Goal: Information Seeking & Learning: Learn about a topic

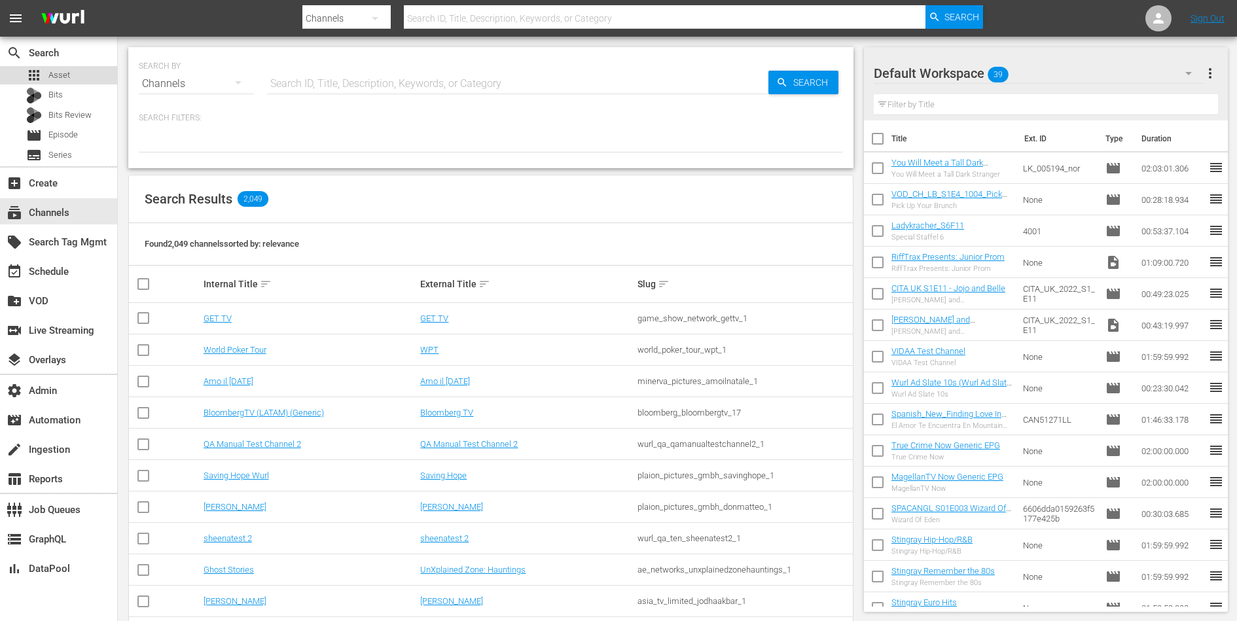
click at [72, 77] on div "apps Asset" at bounding box center [58, 75] width 117 height 18
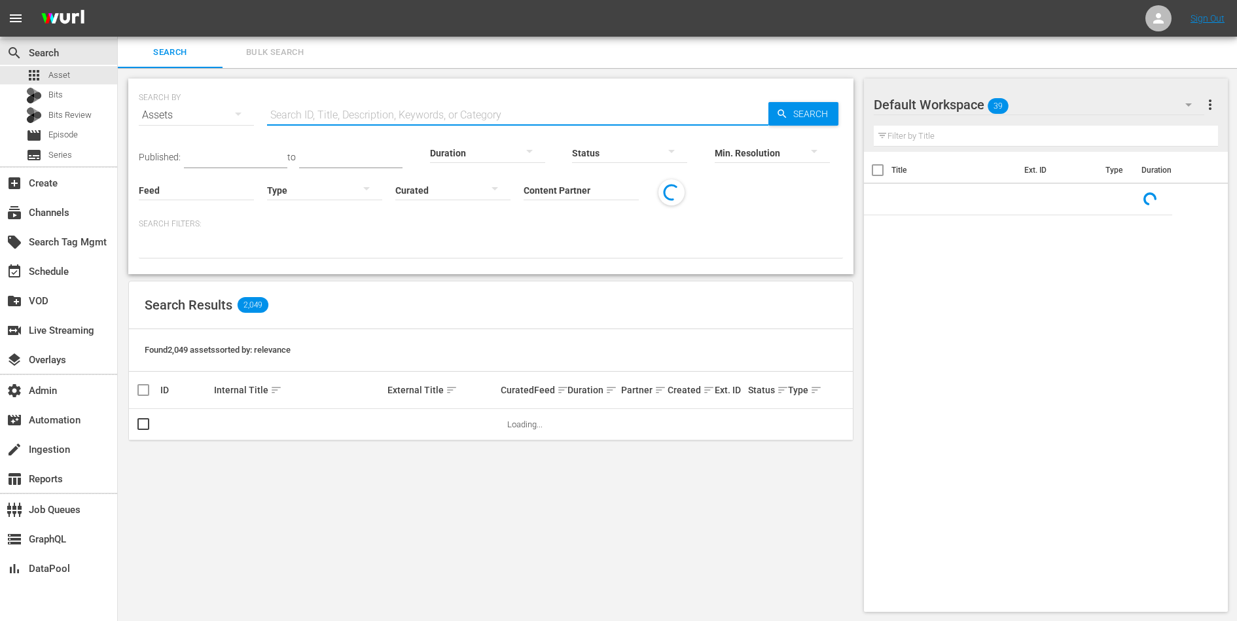
click at [276, 103] on input "text" at bounding box center [517, 114] width 501 height 31
paste input "1000000048820"
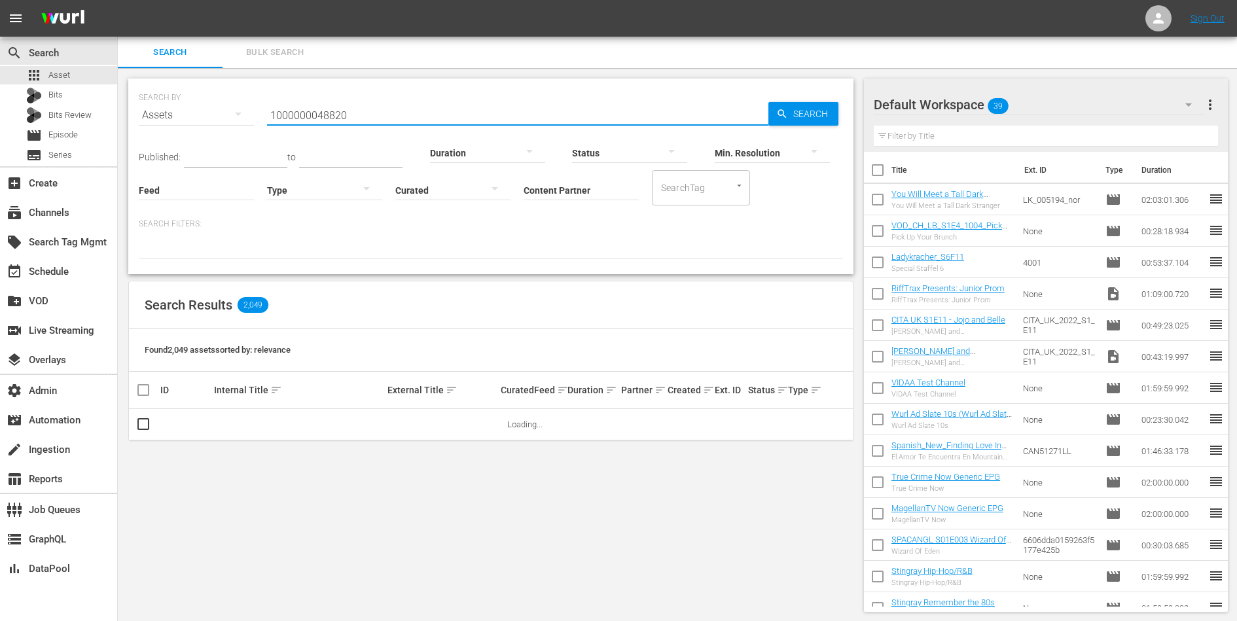
type input "1000000048820"
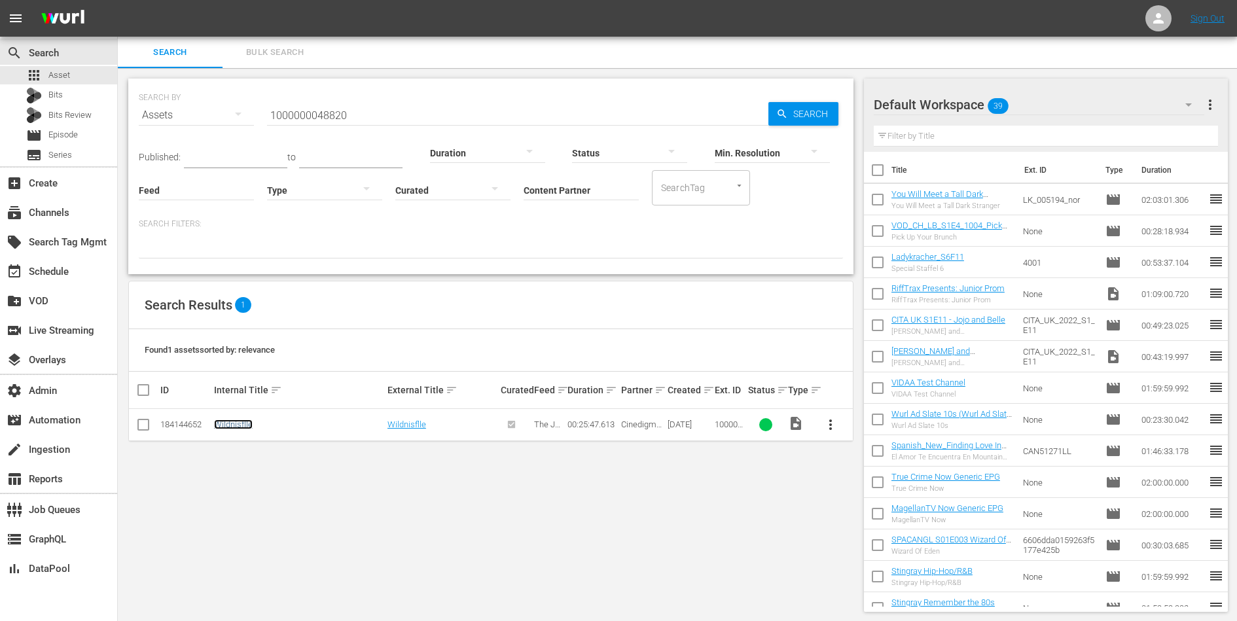
click at [234, 427] on link "Wildnisflle" at bounding box center [233, 424] width 39 height 10
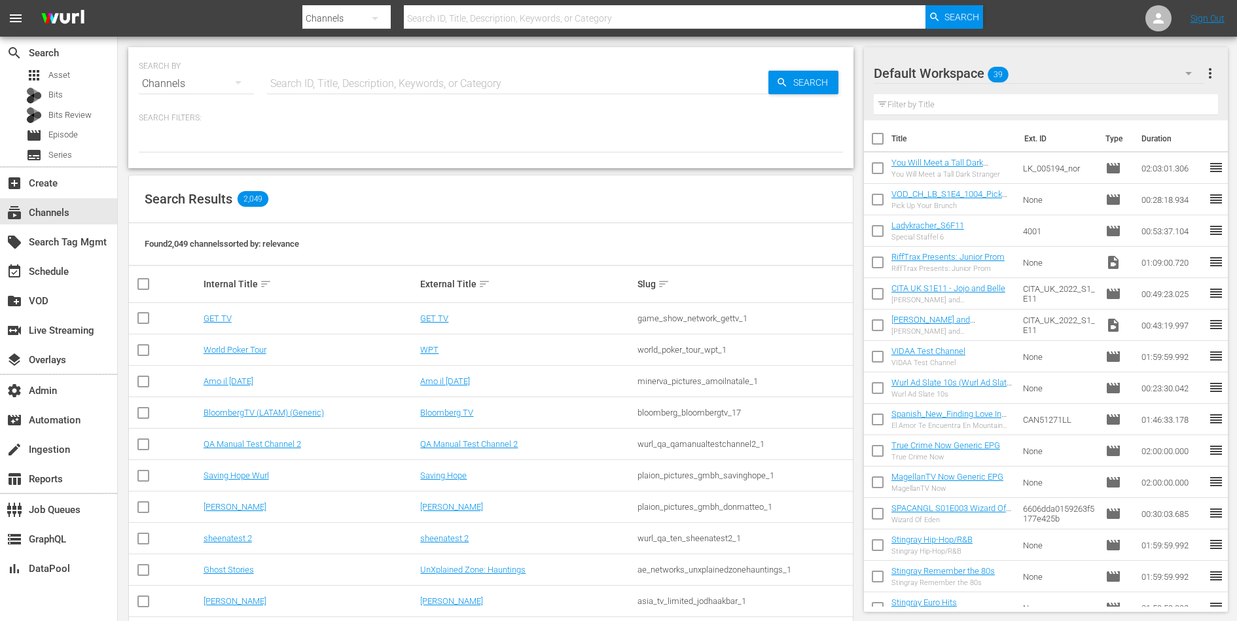
click at [418, 79] on input "text" at bounding box center [517, 83] width 501 height 31
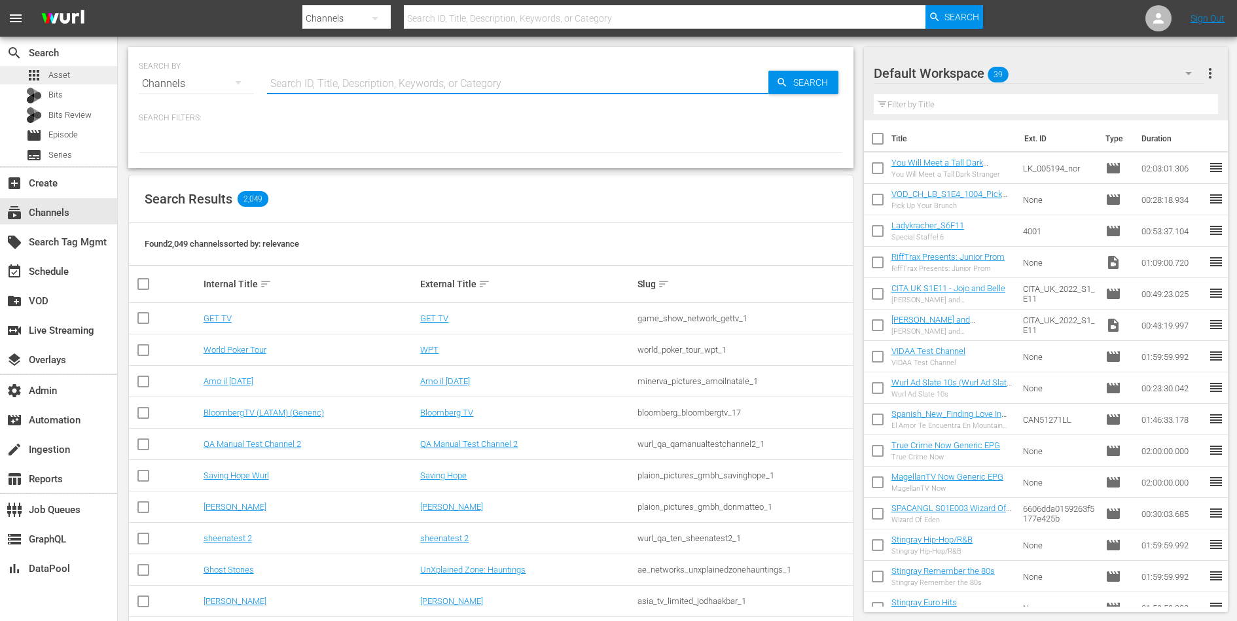
click at [62, 78] on span "Asset" at bounding box center [59, 75] width 22 height 13
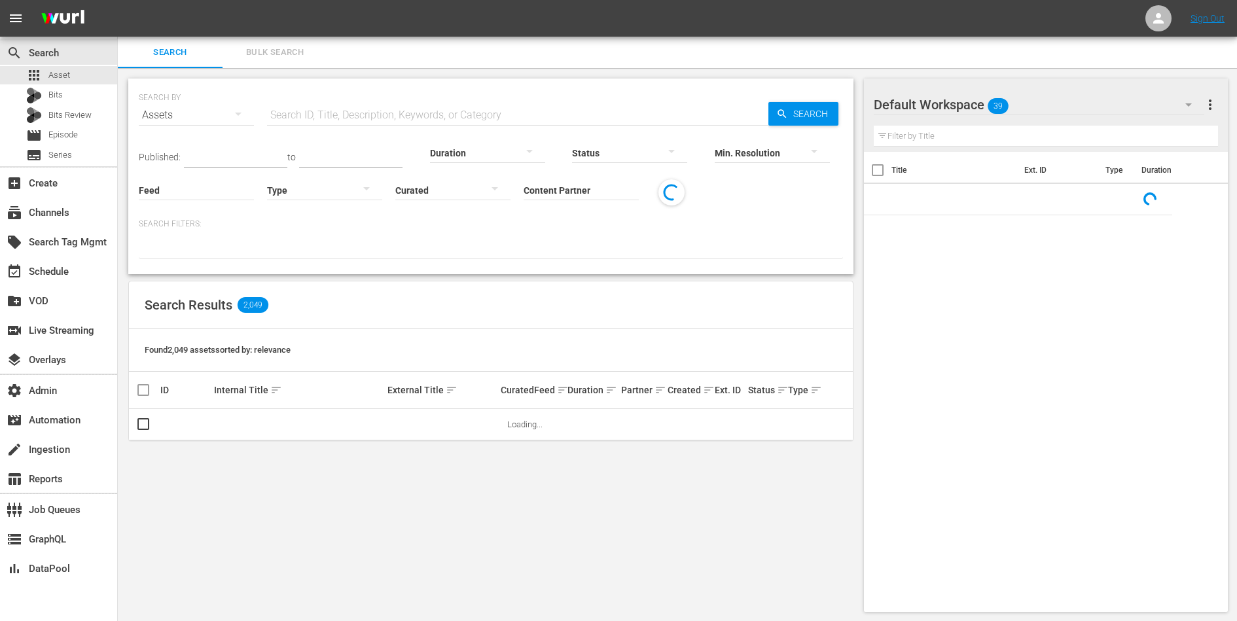
click at [563, 194] on input "Content Partner" at bounding box center [581, 191] width 115 height 47
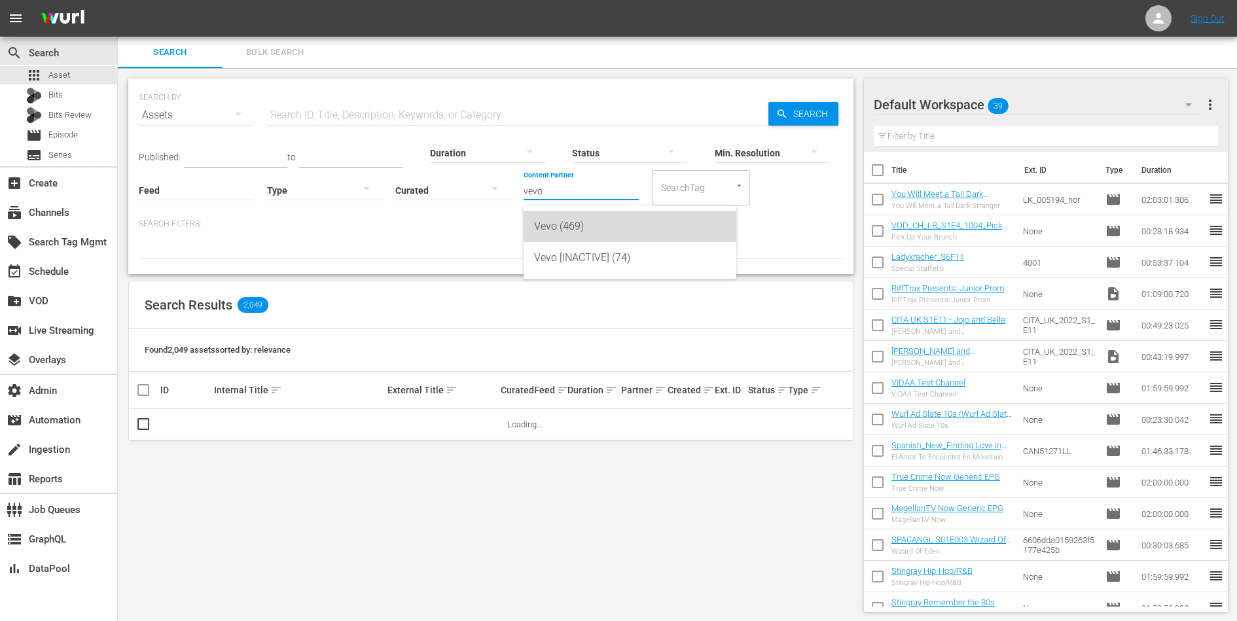
click at [574, 215] on div "Vevo (469)" at bounding box center [630, 226] width 192 height 31
type input "Vevo (469)"
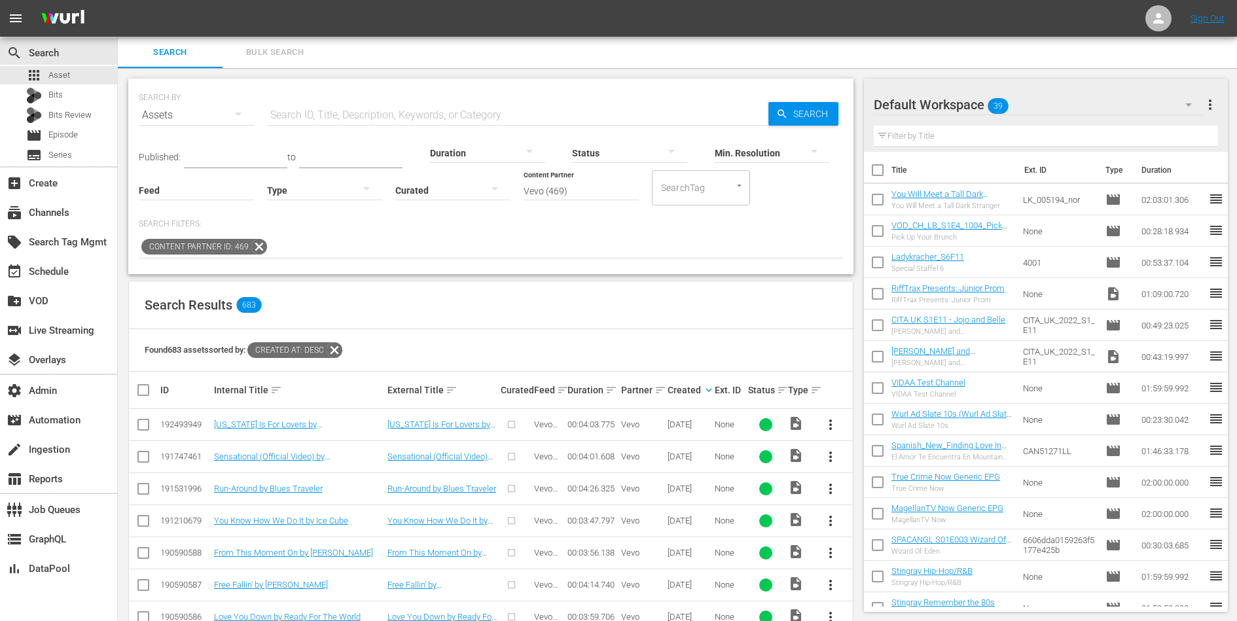
scroll to position [159, 0]
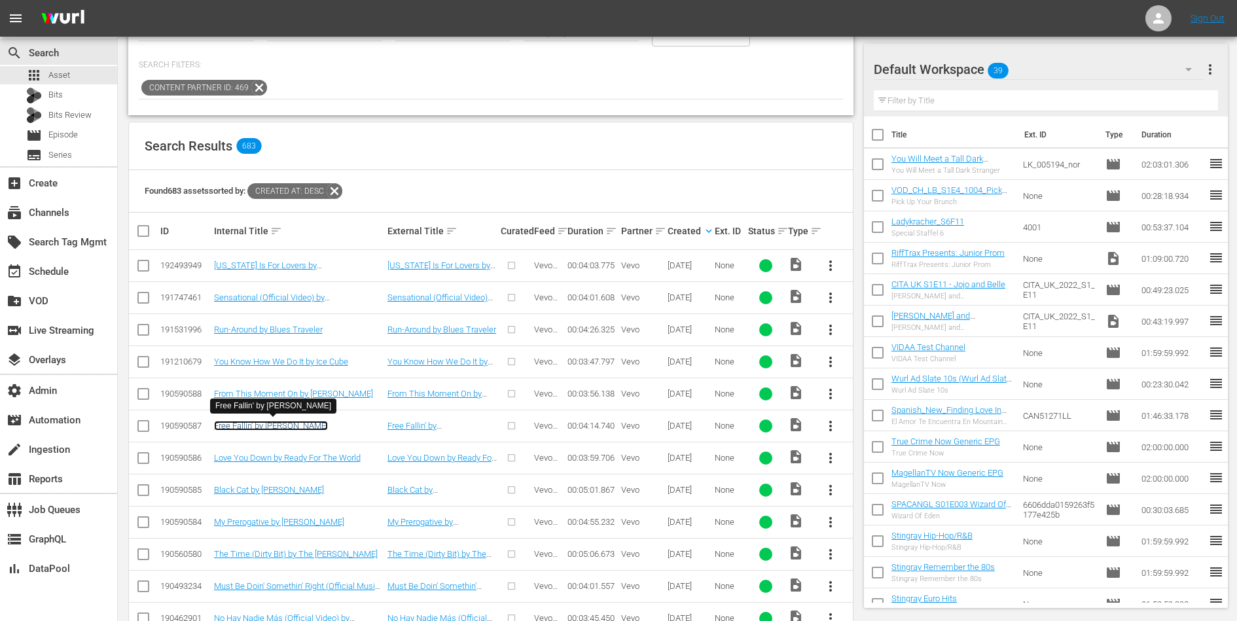
click at [298, 421] on link "Free Fallin' by [PERSON_NAME]" at bounding box center [271, 426] width 114 height 10
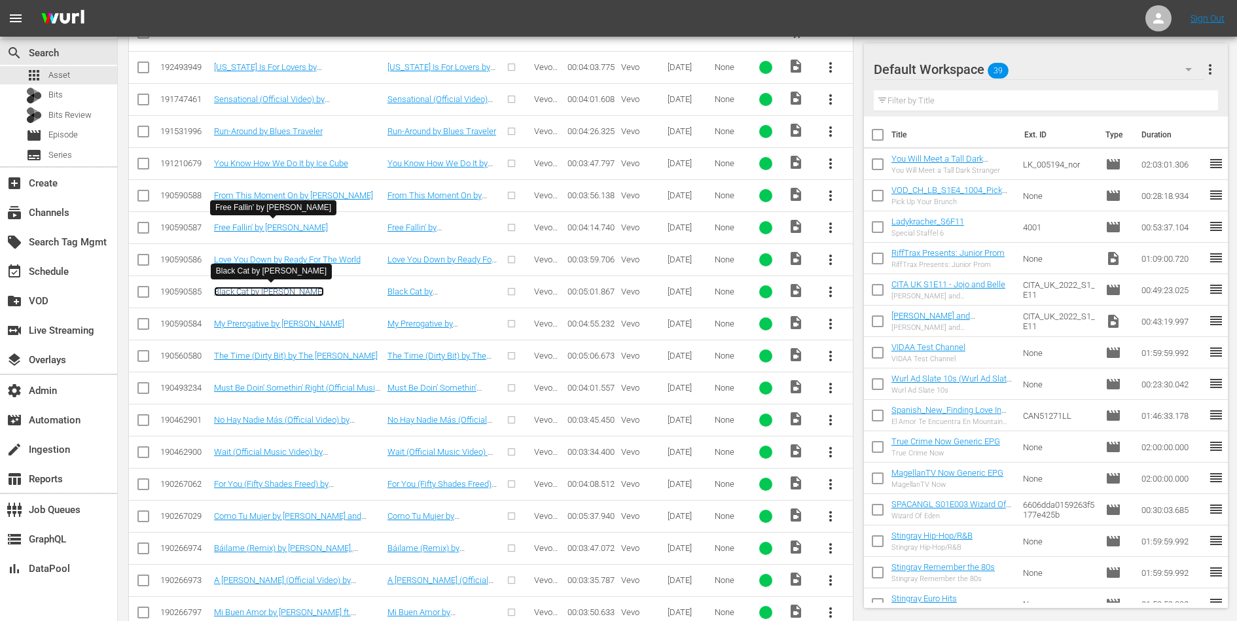
click at [272, 290] on link "Black Cat by [PERSON_NAME]" at bounding box center [269, 292] width 110 height 10
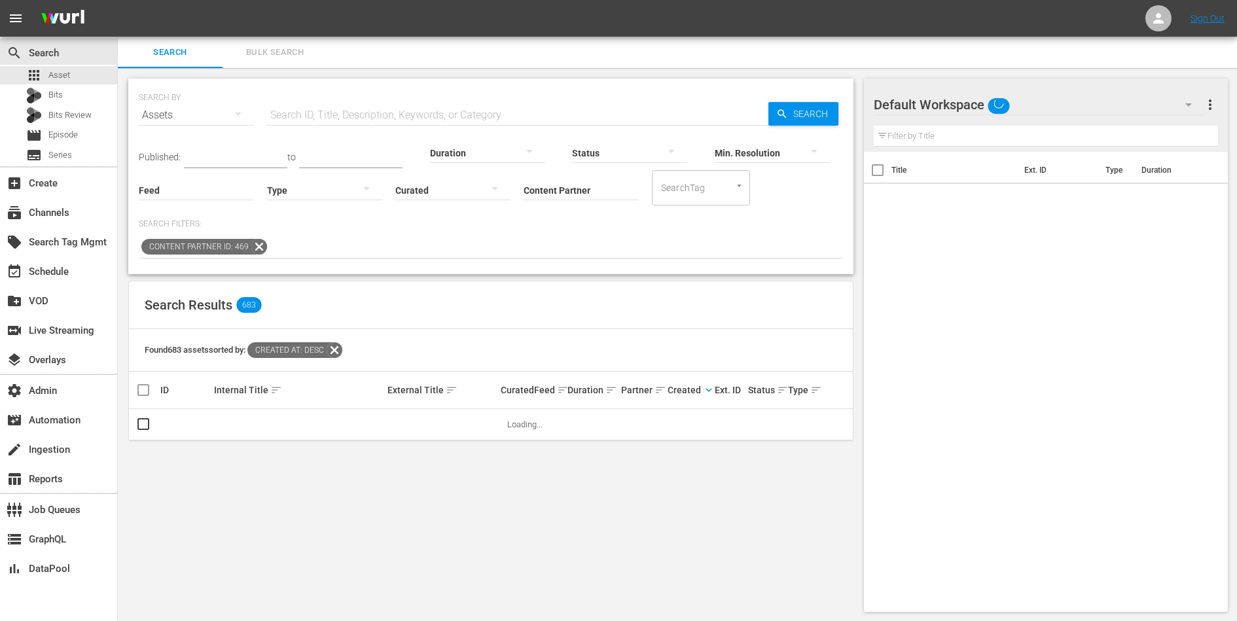
scroll to position [1, 0]
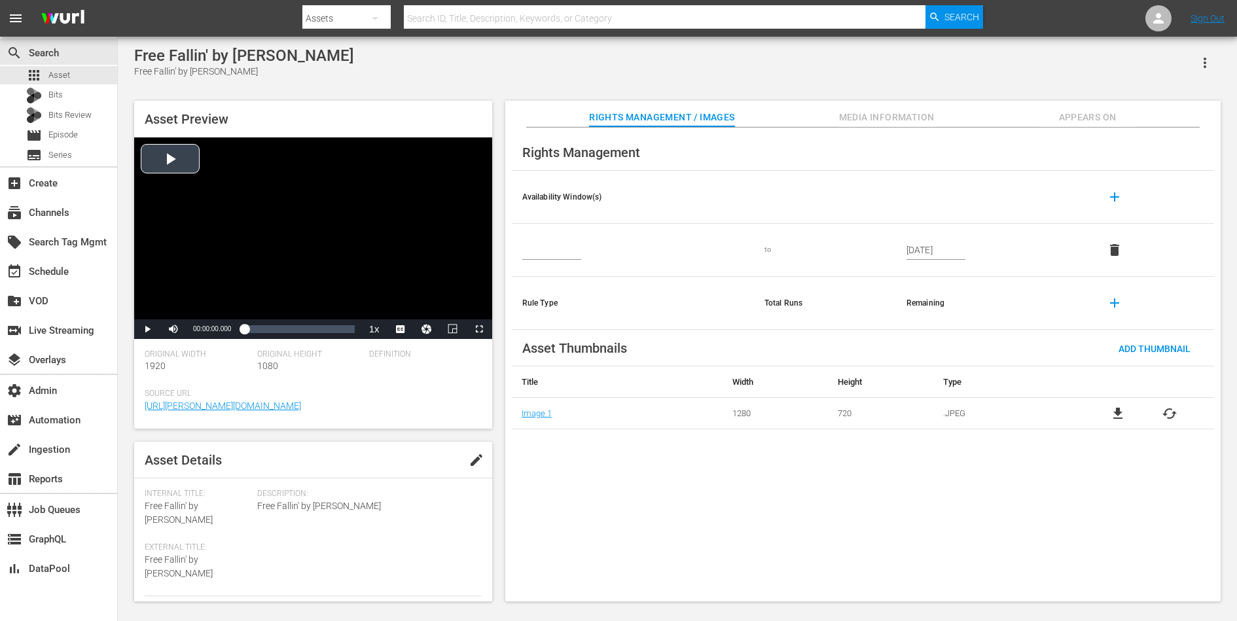
click at [306, 231] on div "Video Player" at bounding box center [313, 228] width 358 height 182
click at [399, 290] on li "CC1 Captions" at bounding box center [400, 297] width 65 height 15
click at [301, 330] on div "00:02:11.918" at bounding box center [301, 329] width 1 height 13
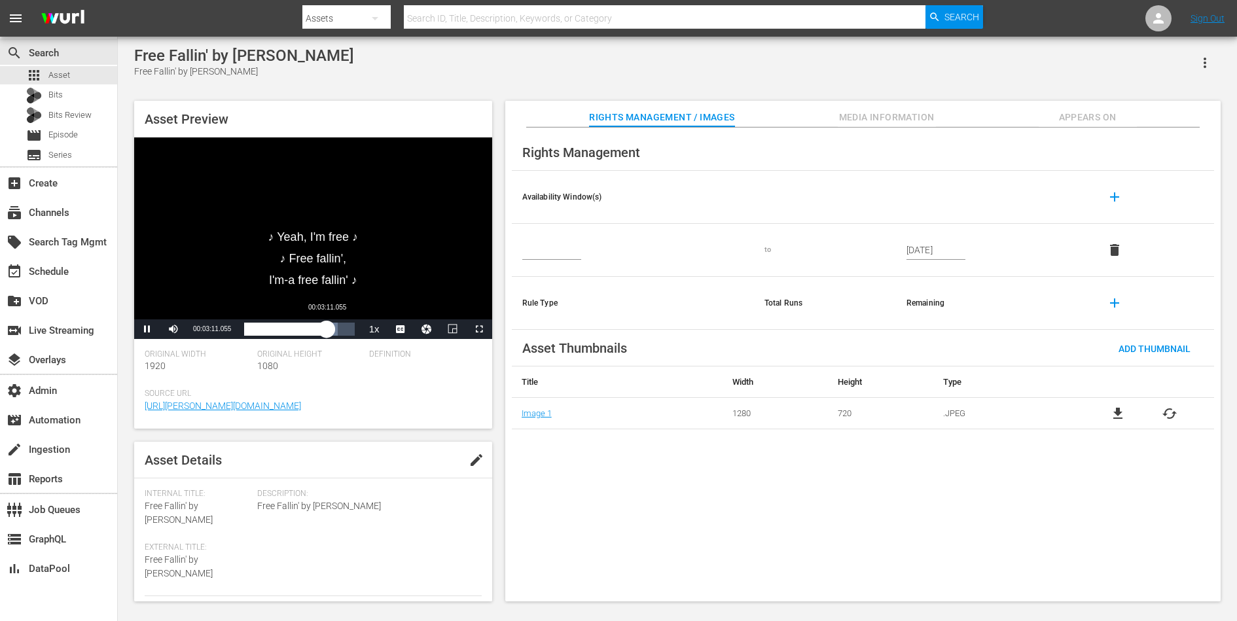
click at [327, 329] on div "Loaded : 84.88% 00:03:11.055 00:03:11.074" at bounding box center [299, 329] width 110 height 13
click at [502, 281] on div "Asset Preview ♪ Free fallin' ♪ Video Player is loading. Play Video Pause Mute C…" at bounding box center [677, 344] width 1099 height 501
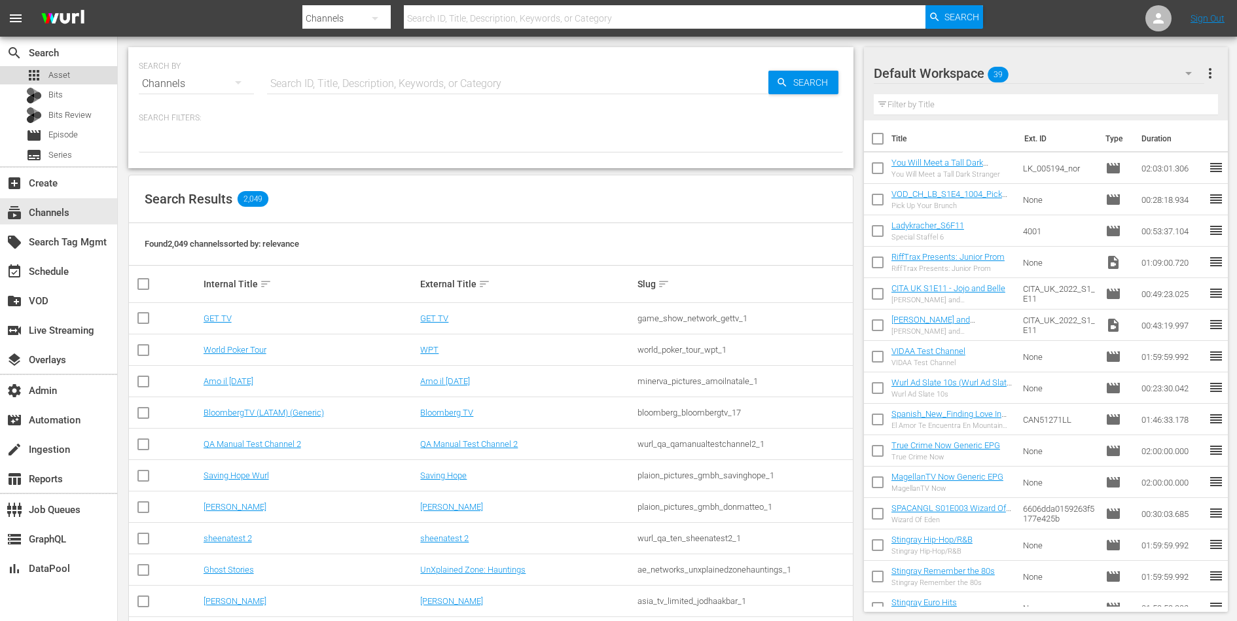
click at [71, 76] on div "apps Asset" at bounding box center [58, 75] width 117 height 18
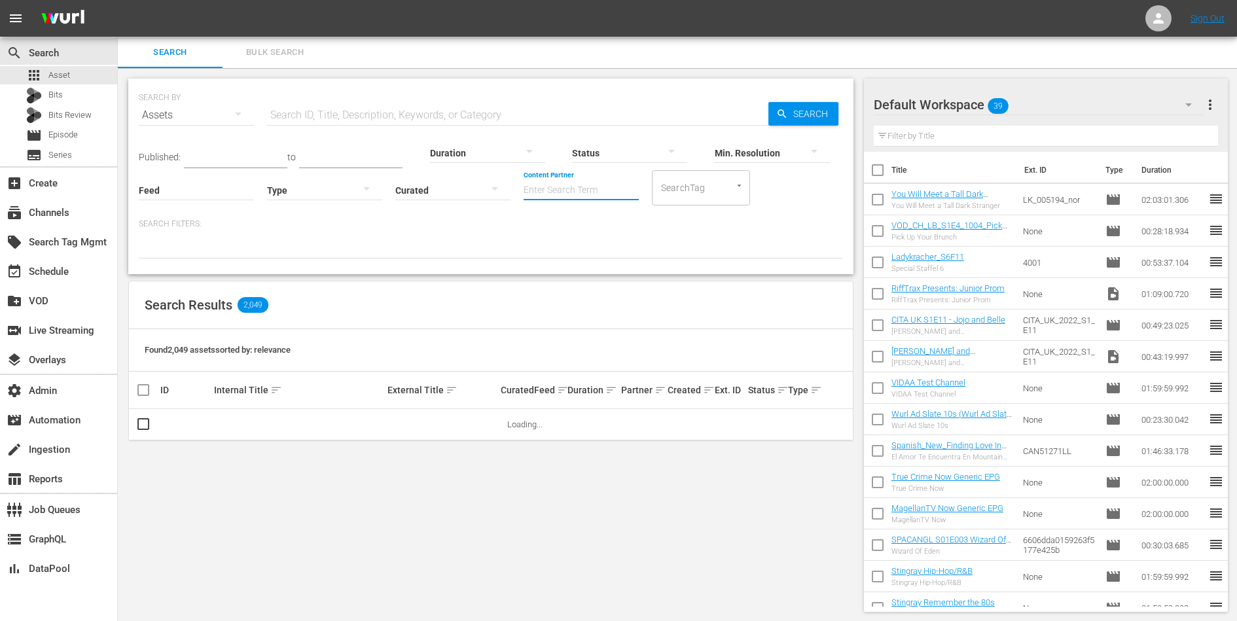
click at [570, 194] on input "Content Partner" at bounding box center [581, 191] width 115 height 47
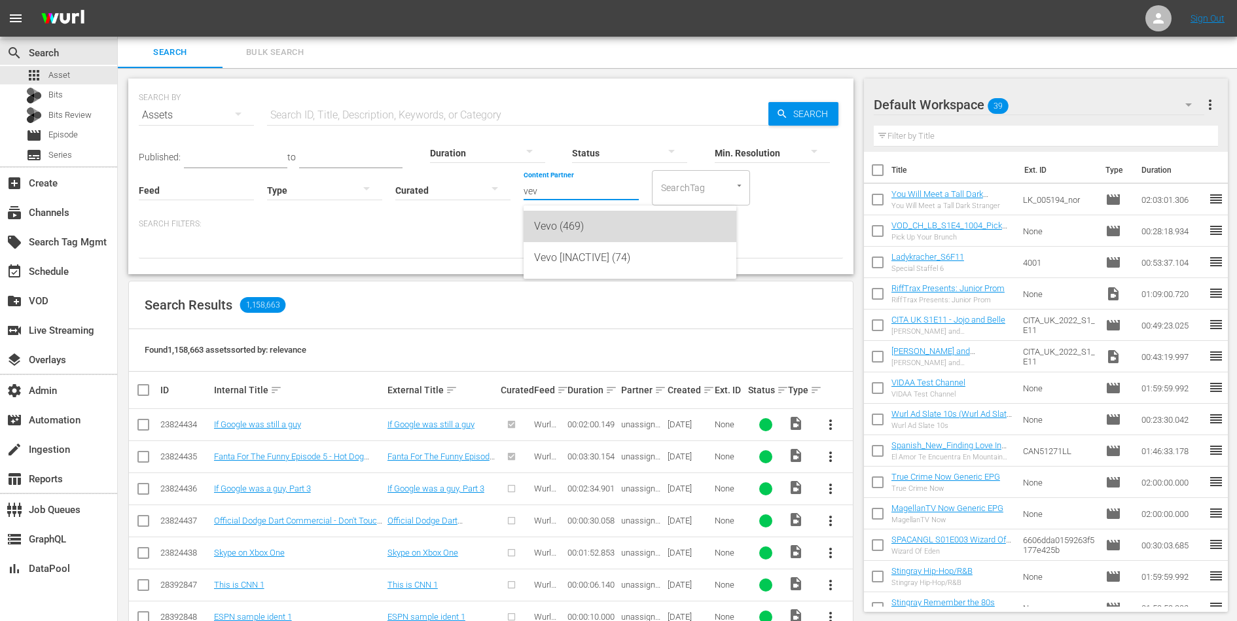
click at [565, 232] on div "Vevo (469)" at bounding box center [630, 226] width 192 height 31
type input "Vevo (469)"
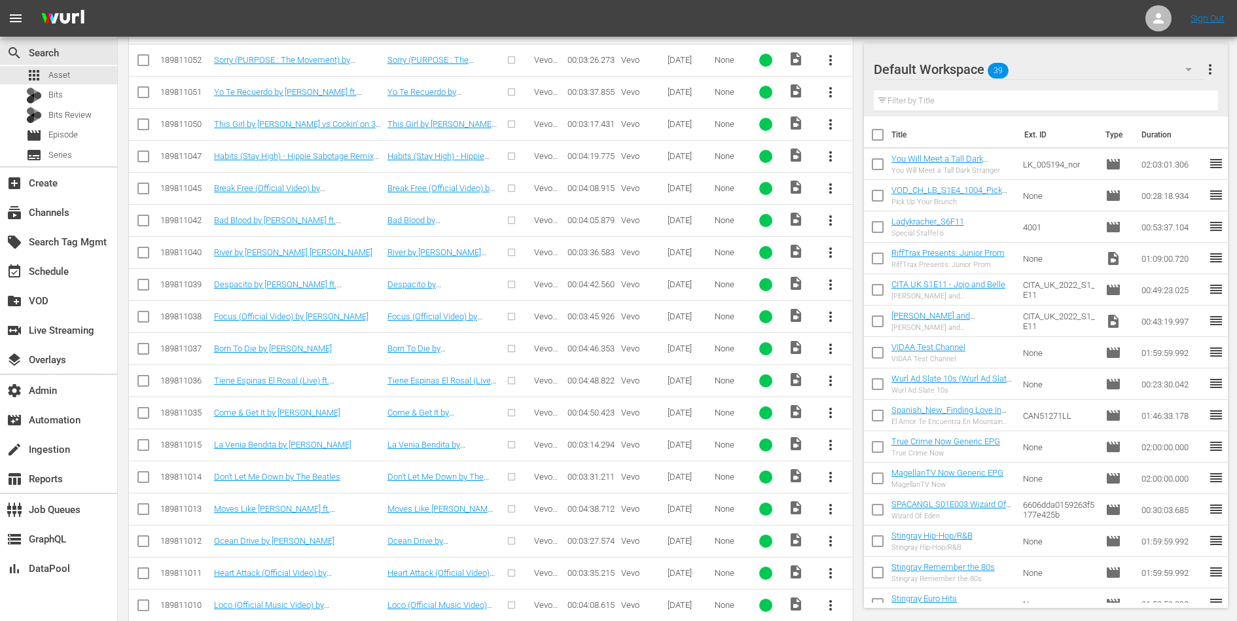
scroll to position [3982, 0]
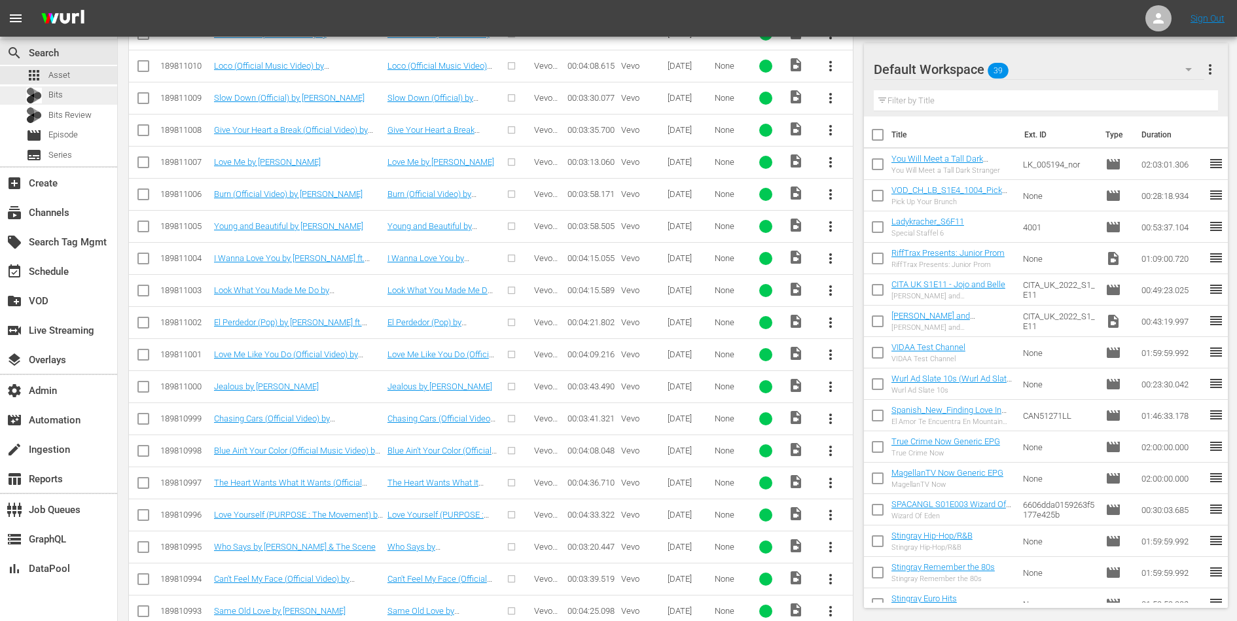
click at [70, 102] on div "Bits" at bounding box center [58, 95] width 117 height 18
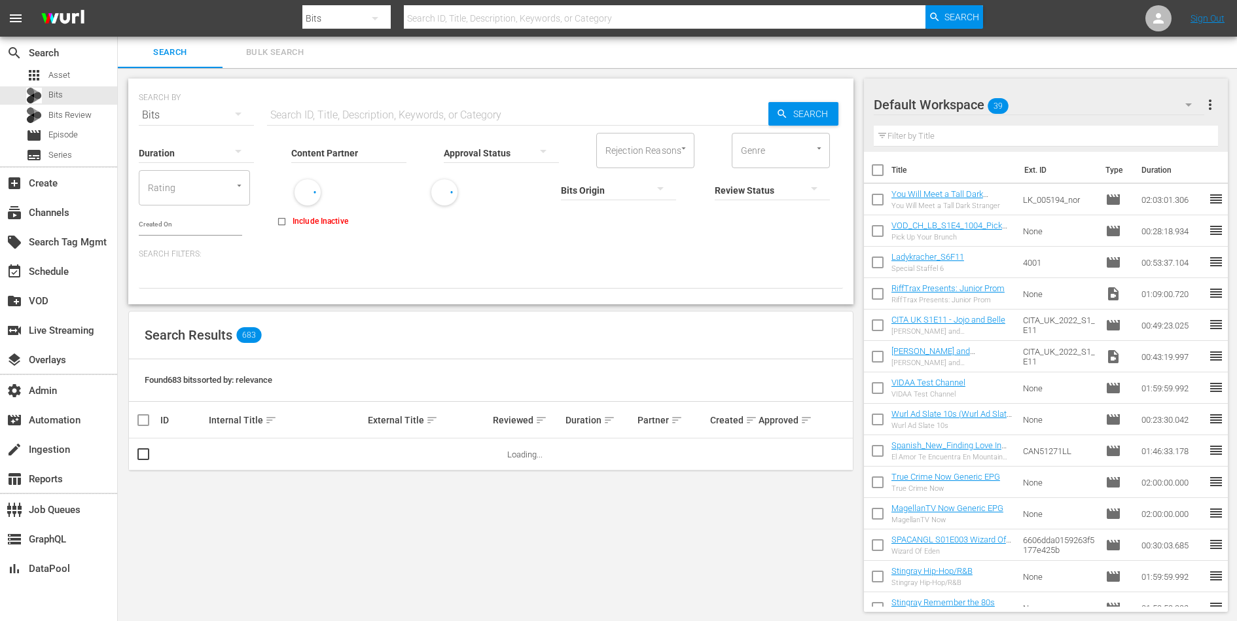
click at [339, 150] on input "Content Partner" at bounding box center [348, 153] width 115 height 47
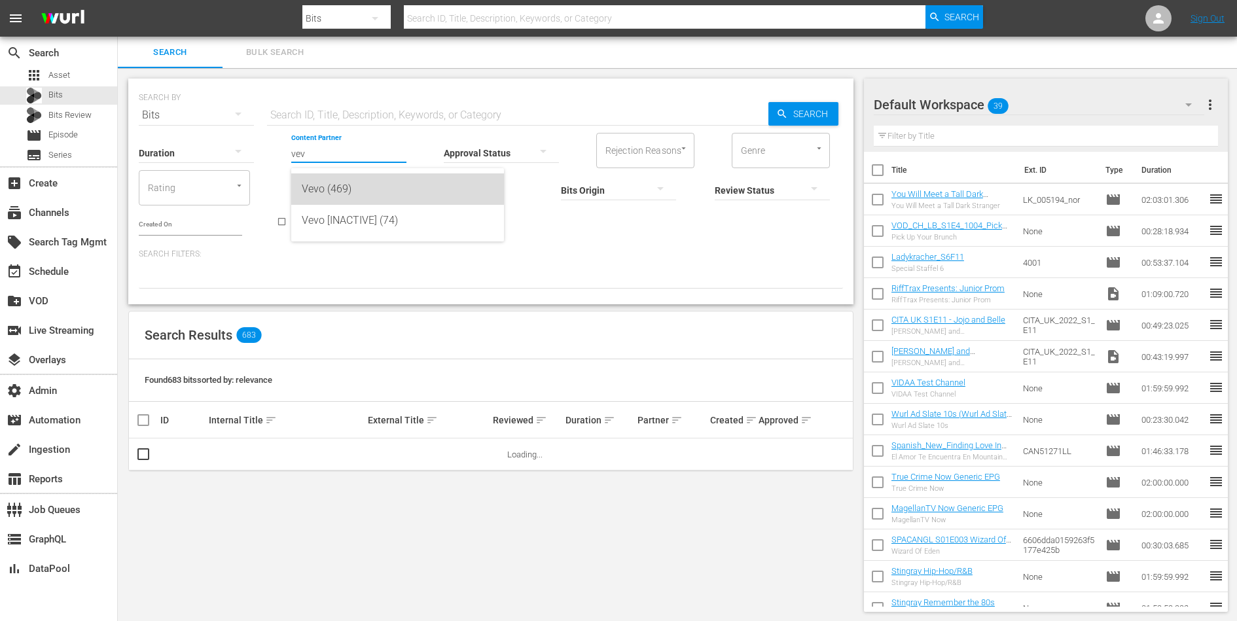
click at [334, 185] on div "Vevo (469)" at bounding box center [398, 188] width 192 height 31
type input "Vevo (469)"
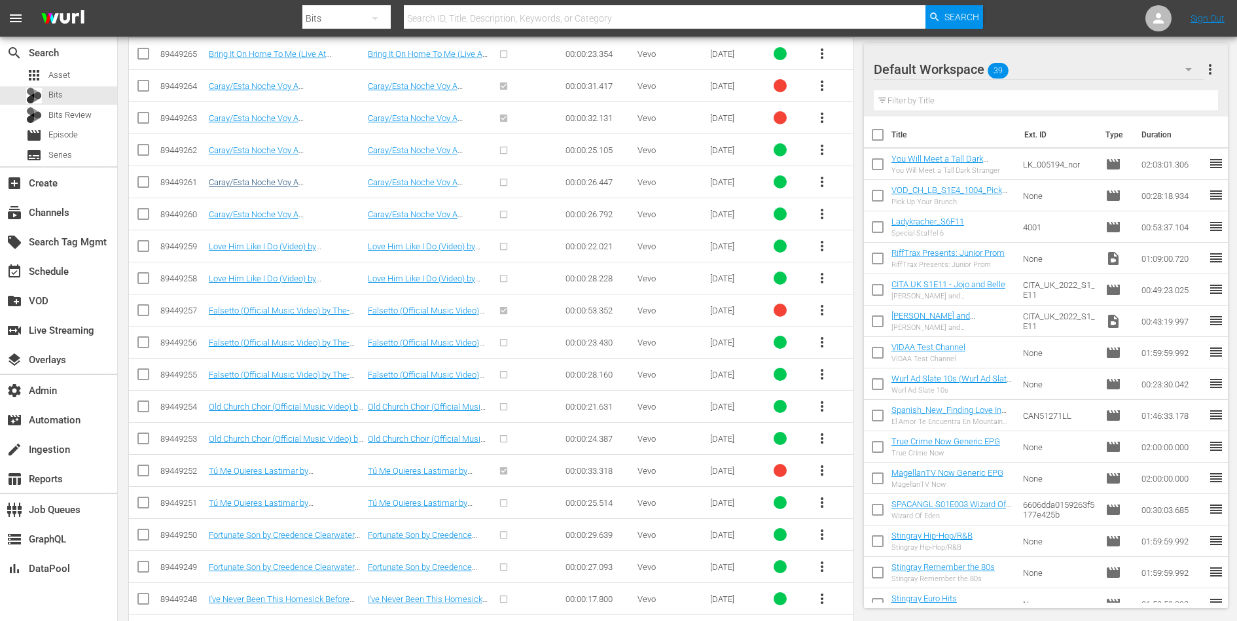
scroll to position [1062, 0]
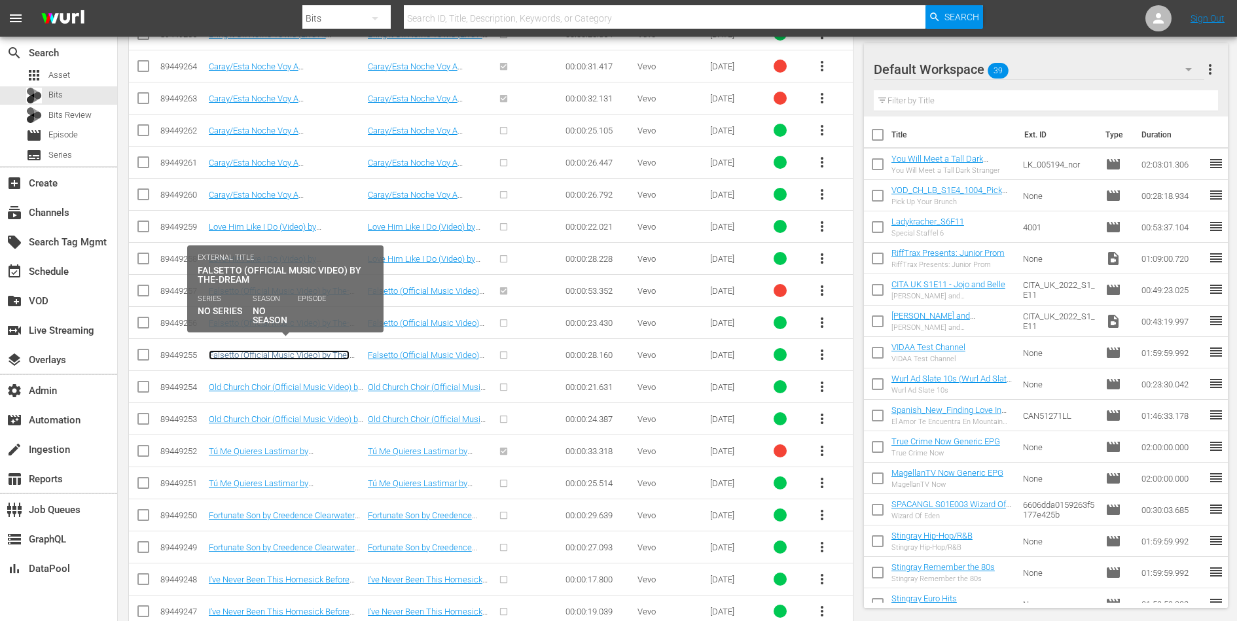
click at [266, 350] on link "Falsetto (Official Music Video) by The-Dream" at bounding box center [279, 360] width 141 height 20
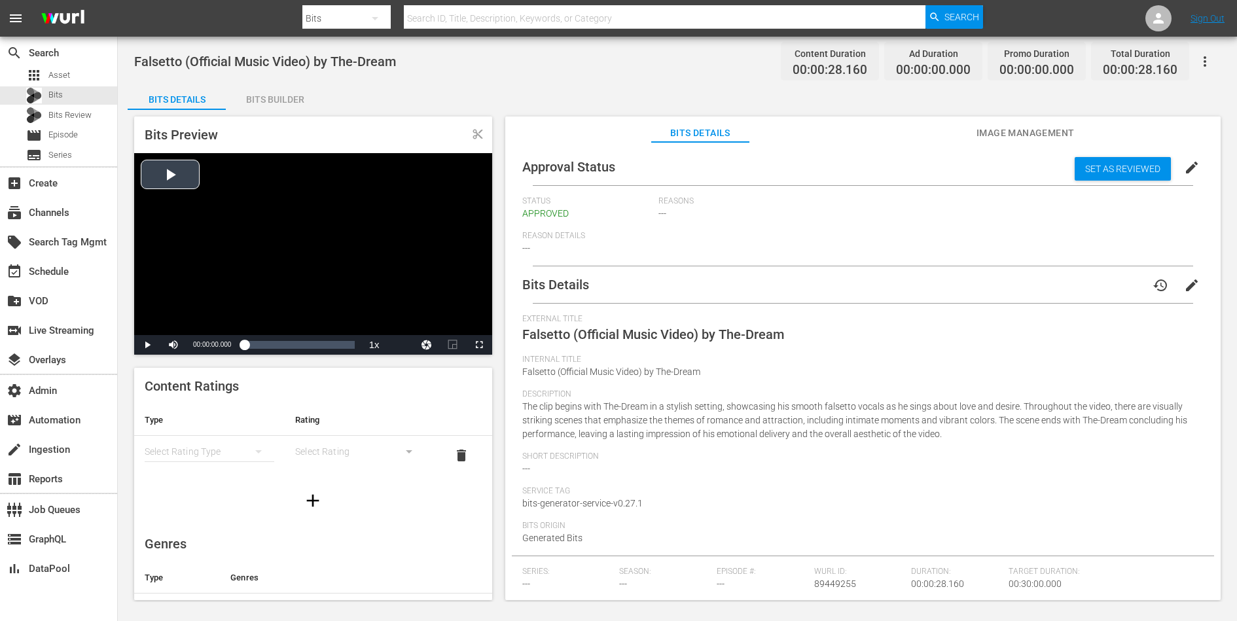
click at [251, 236] on div "Video Player" at bounding box center [313, 244] width 358 height 182
click at [299, 339] on div "Loaded : 100.00% 00:00:14.080 Falsetto (Official Music Video) by The-Dream (1/1…" at bounding box center [299, 344] width 110 height 13
click at [147, 345] on span "Video Player" at bounding box center [147, 345] width 0 height 0
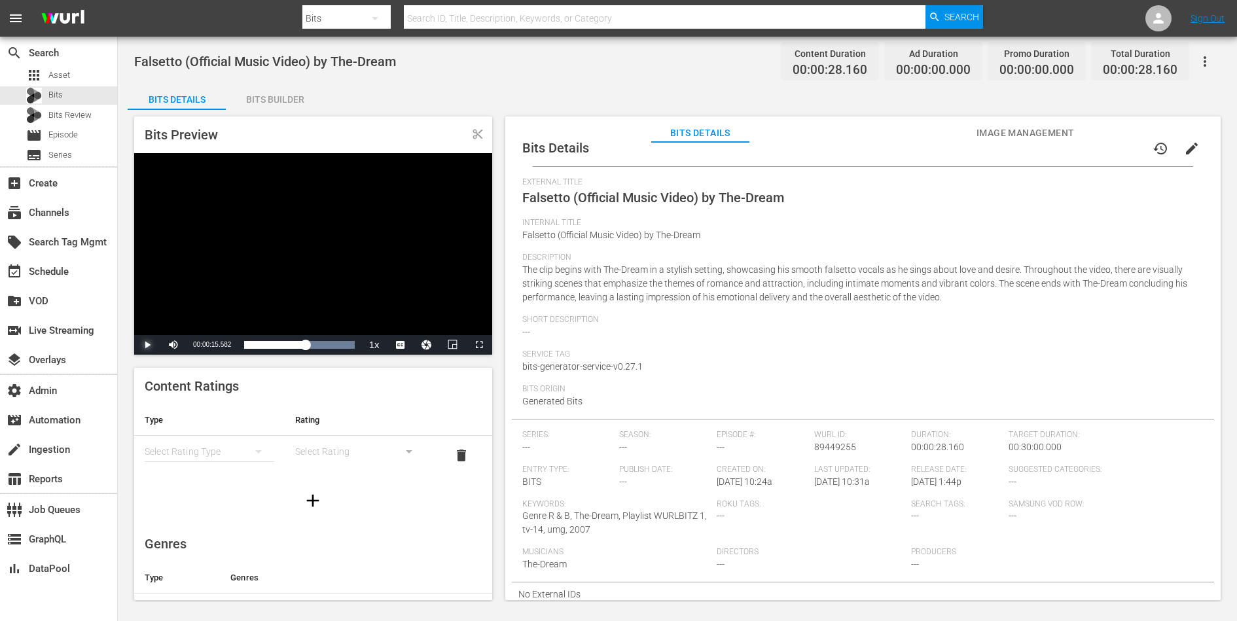
click at [147, 345] on span "Video Player" at bounding box center [147, 345] width 0 height 0
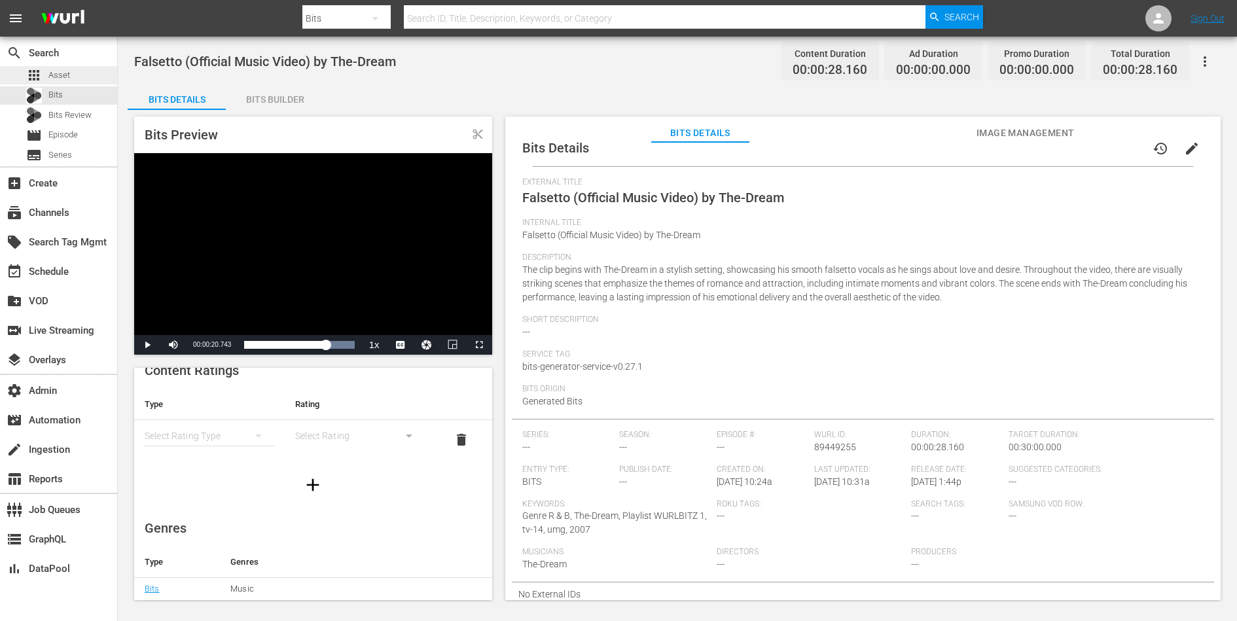
click at [51, 79] on span "Asset" at bounding box center [59, 75] width 22 height 13
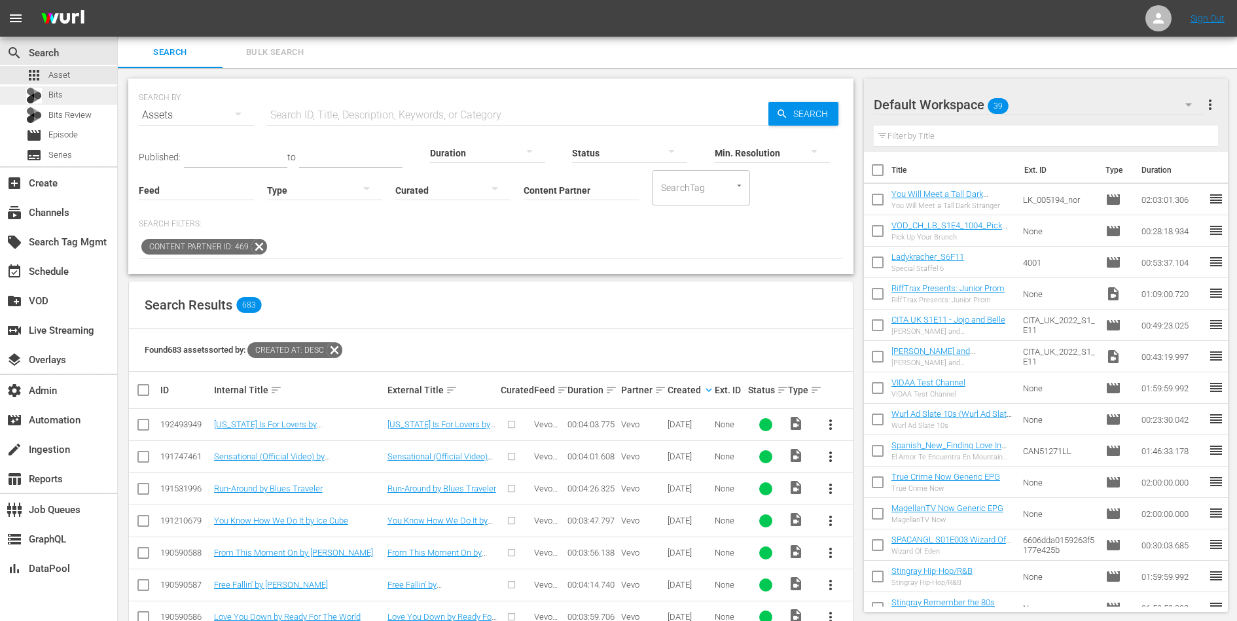
click at [69, 98] on div "Bits" at bounding box center [58, 95] width 117 height 18
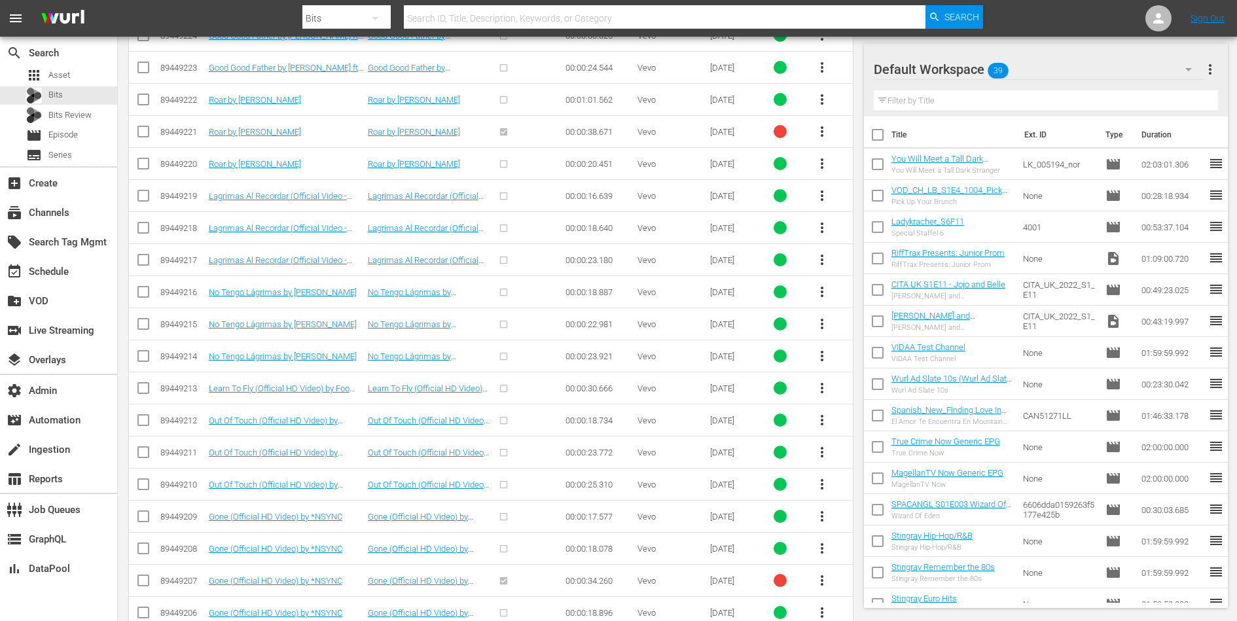
scroll to position [2371, 0]
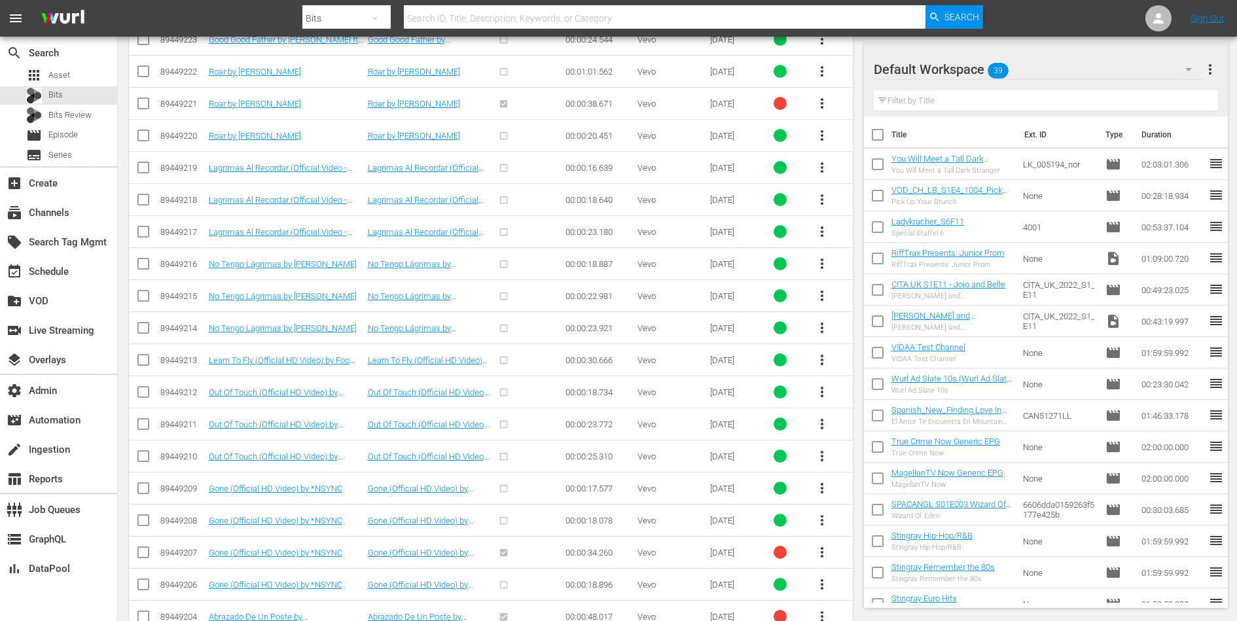
click at [313, 505] on td "Gone (Official HD Video) by *NSYNC" at bounding box center [286, 521] width 159 height 32
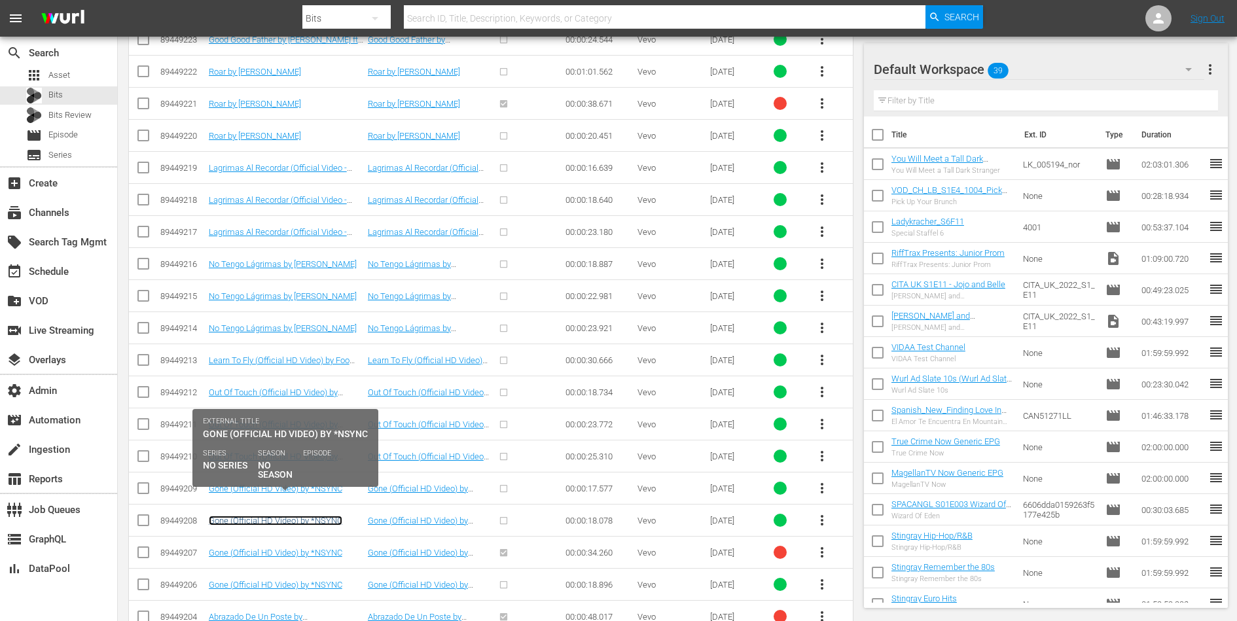
click at [313, 516] on link "Gone (Official HD Video) by *NSYNC" at bounding box center [276, 521] width 134 height 10
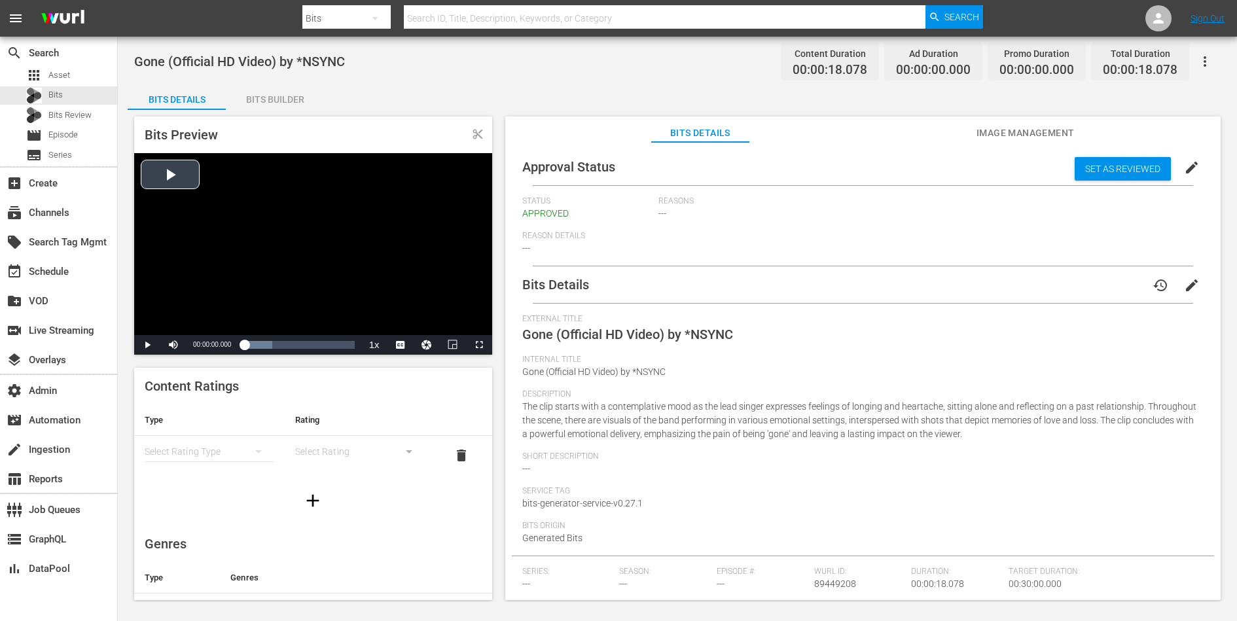
click at [192, 187] on div "Video Player" at bounding box center [313, 244] width 358 height 182
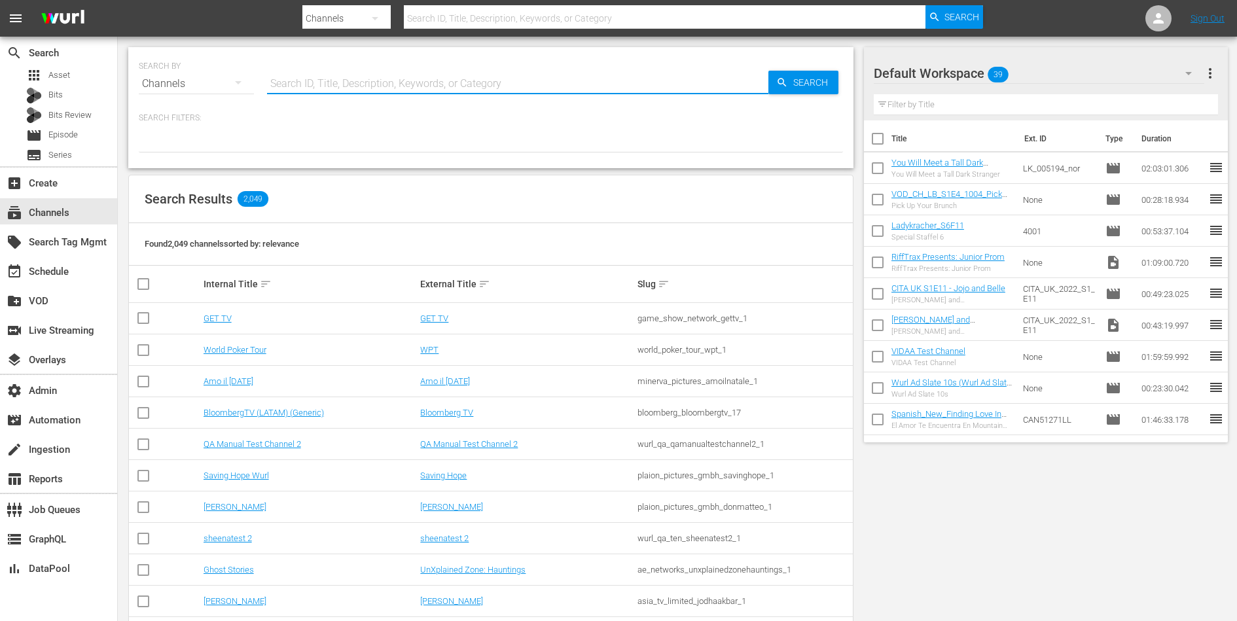
click at [381, 77] on input "text" at bounding box center [517, 83] width 501 height 31
paste input "bloomberg_bloomberg_5"
type input "bloomberg_bloomberg_5"
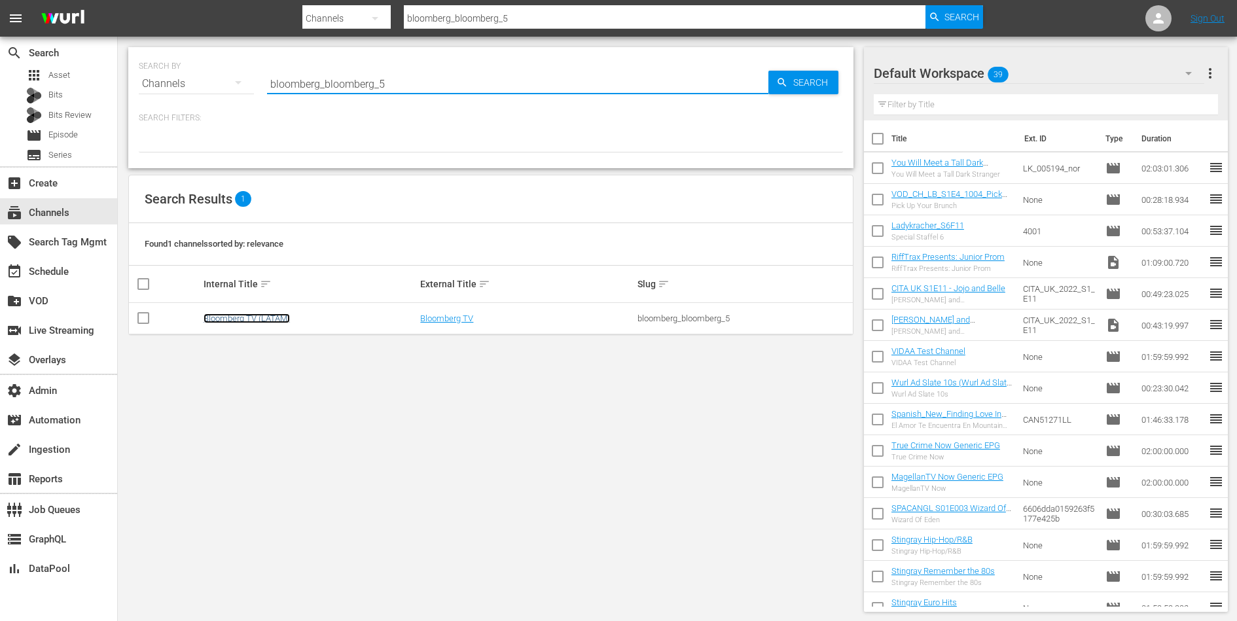
click at [245, 321] on link "Bloomberg TV (LATAM)" at bounding box center [247, 318] width 86 height 10
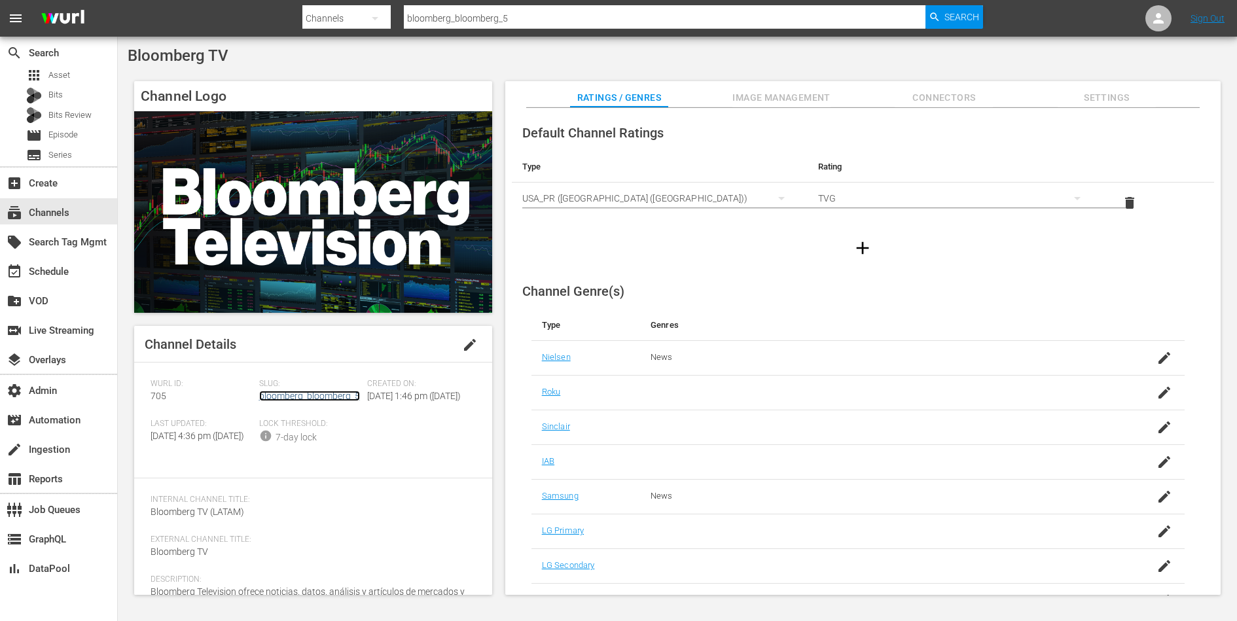
click at [284, 397] on link "bloomberg_bloomberg_5" at bounding box center [309, 396] width 101 height 10
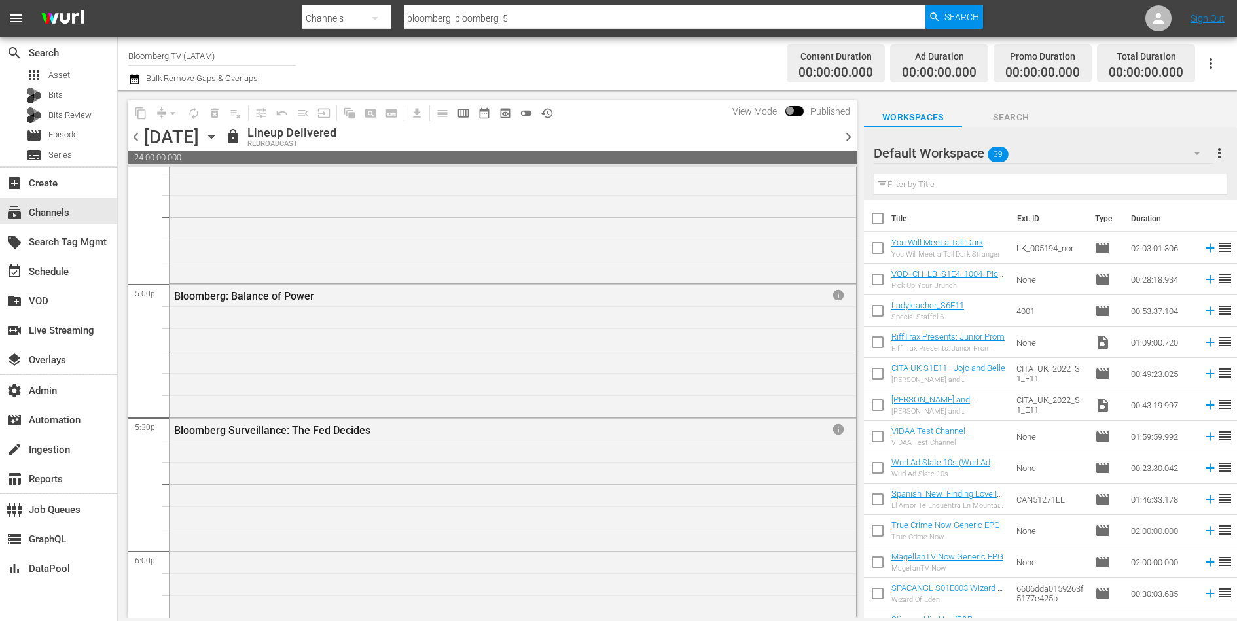
scroll to position [4418, 0]
click at [846, 135] on span "chevron_right" at bounding box center [848, 137] width 16 height 16
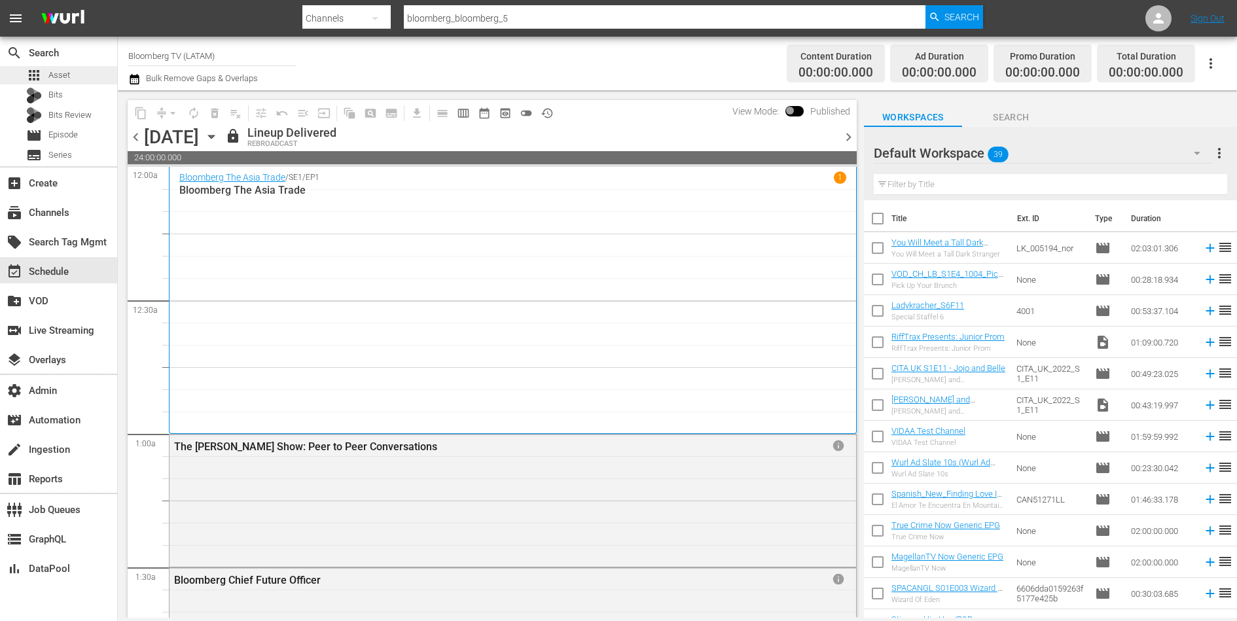
click at [76, 79] on div "apps Asset" at bounding box center [58, 75] width 117 height 18
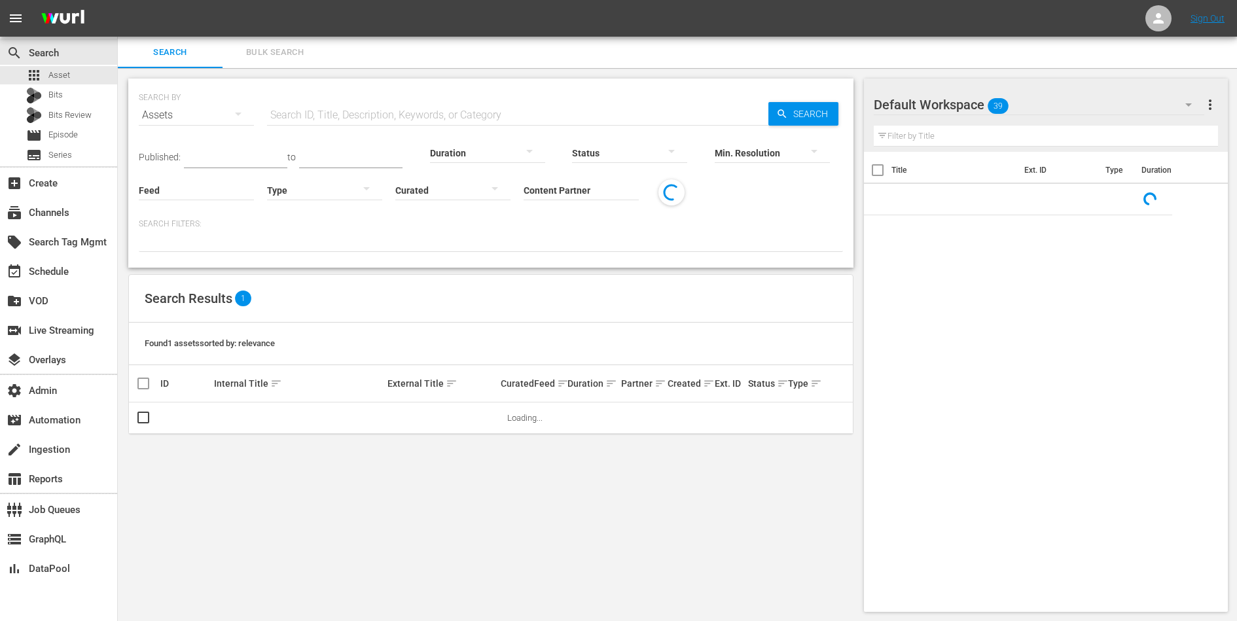
click at [589, 185] on input "Content Partner" at bounding box center [581, 191] width 115 height 47
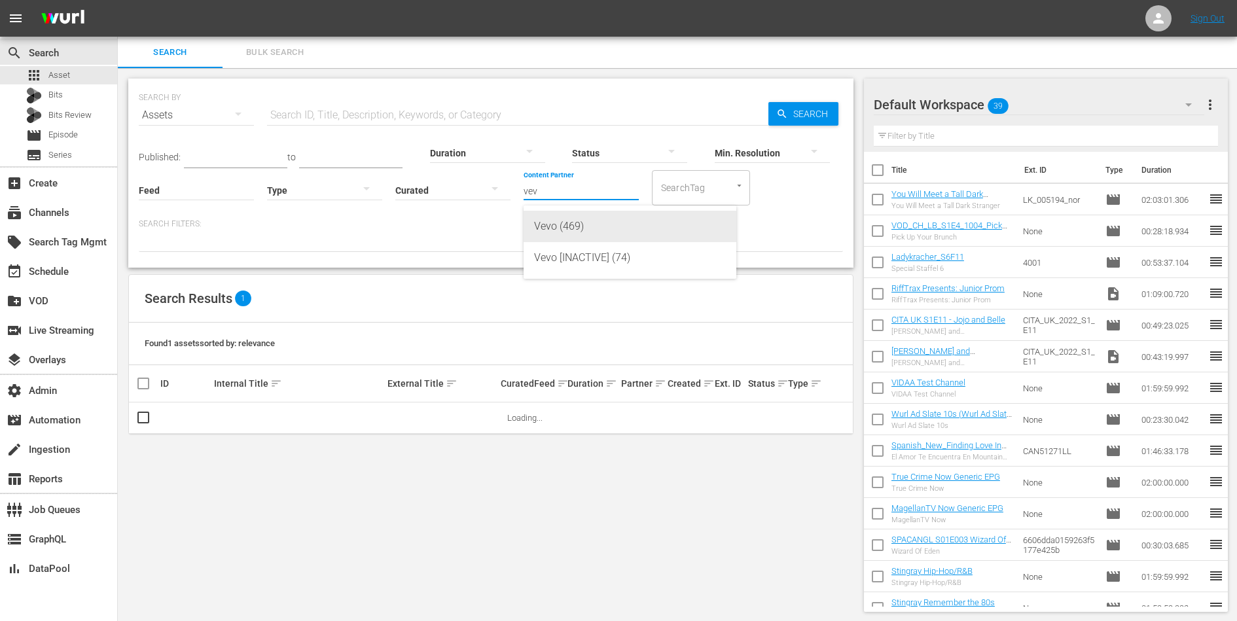
click at [570, 223] on div "Vevo (469)" at bounding box center [630, 226] width 192 height 31
type input "Vevo (469)"
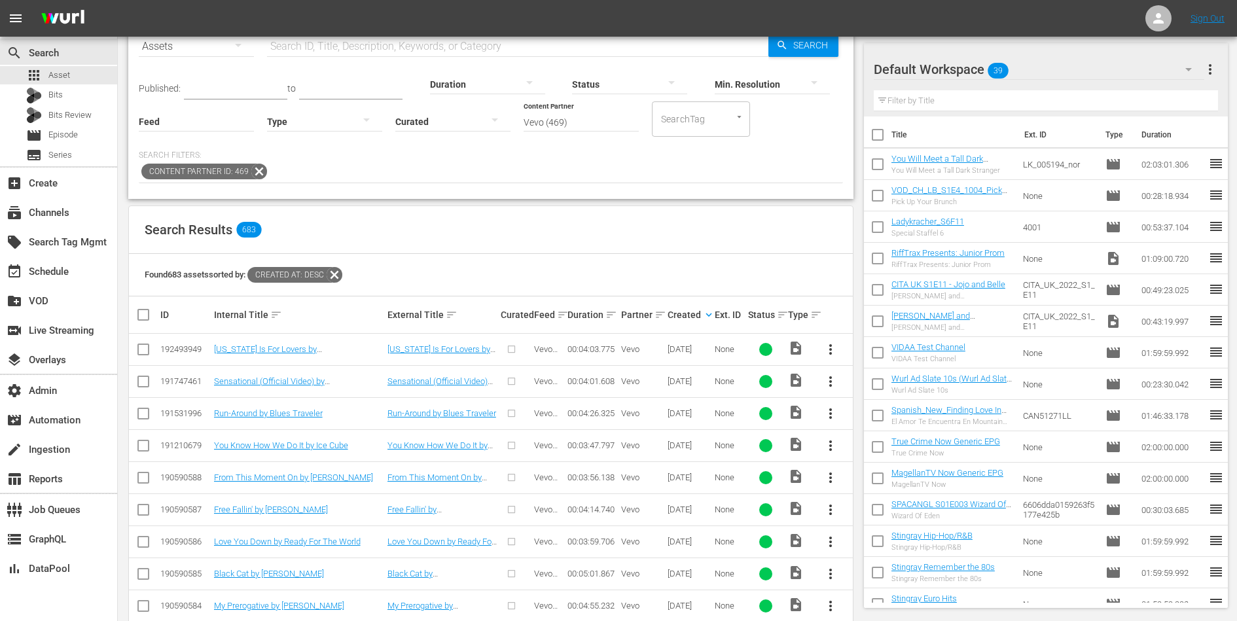
scroll to position [77, 0]
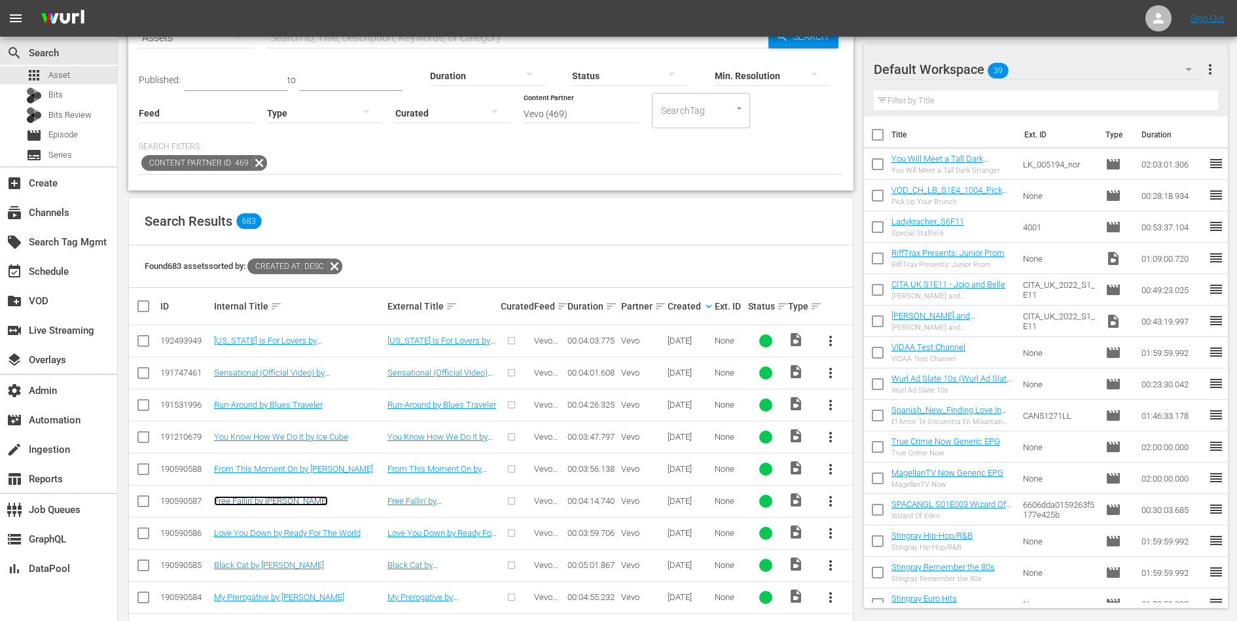
click at [262, 451] on link "Free Fallin' by [PERSON_NAME]" at bounding box center [271, 501] width 114 height 10
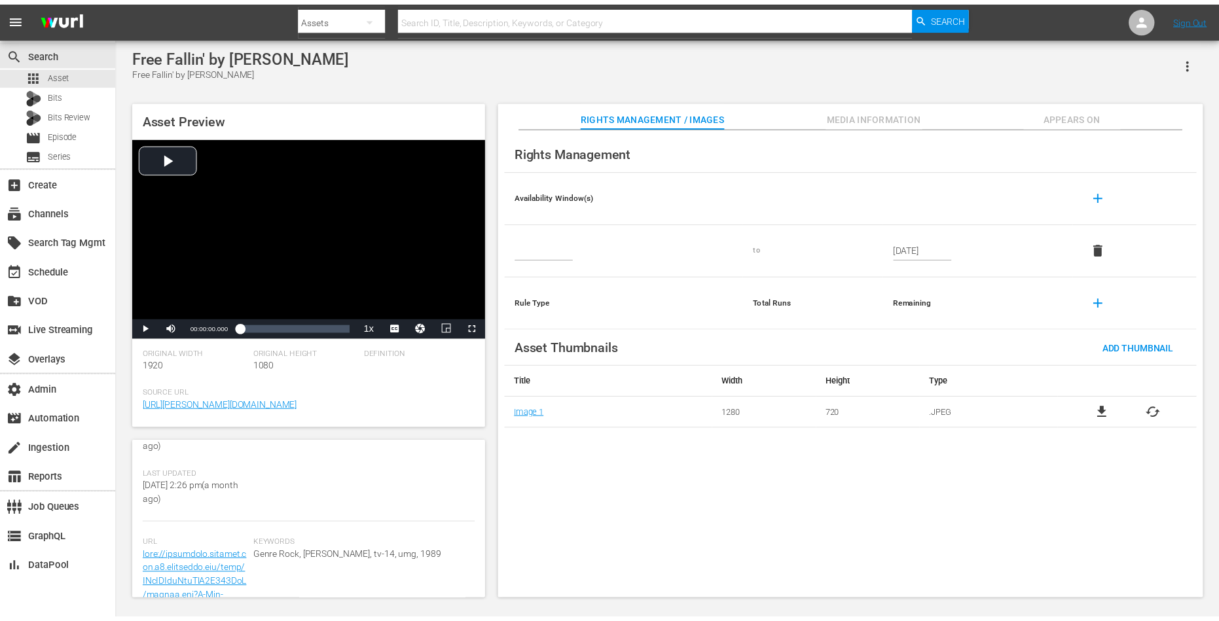
scroll to position [295, 0]
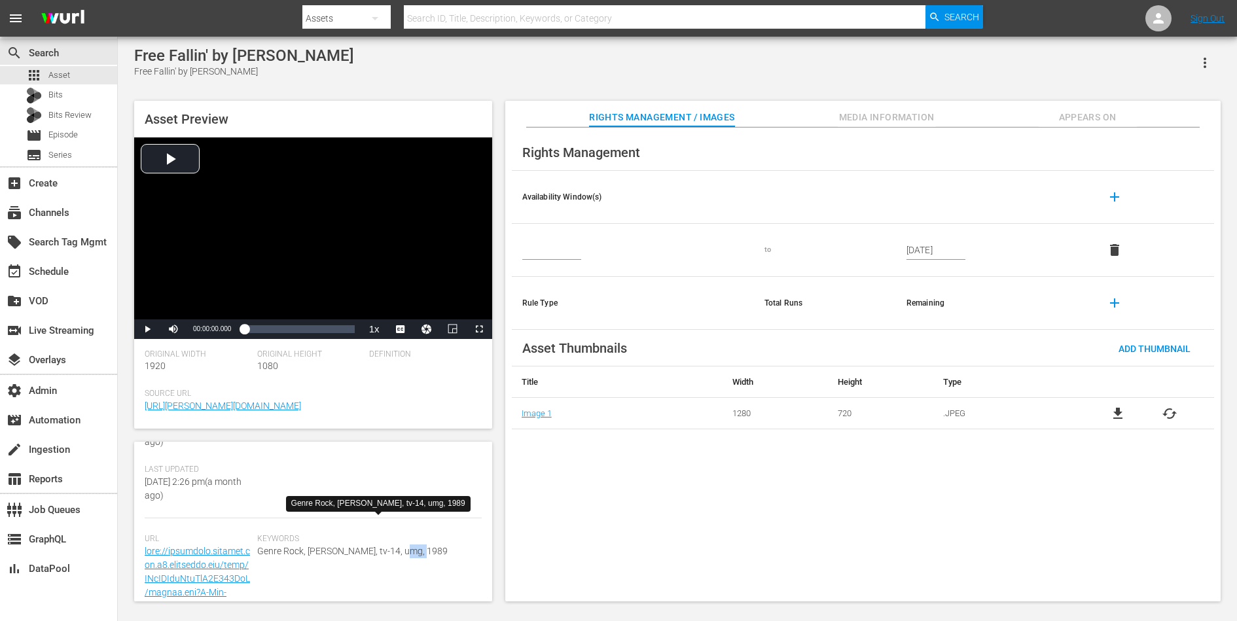
drag, startPoint x: 397, startPoint y: 519, endPoint x: 418, endPoint y: 520, distance: 21.0
click at [418, 451] on span "Genre Rock, [PERSON_NAME], tv-14, umg, 1989" at bounding box center [366, 551] width 218 height 14
click at [421, 451] on div "Keywords Genre Rock, [PERSON_NAME], tv-14, umg, 1989" at bounding box center [369, 581] width 224 height 95
click at [58, 80] on span "Asset" at bounding box center [59, 75] width 22 height 13
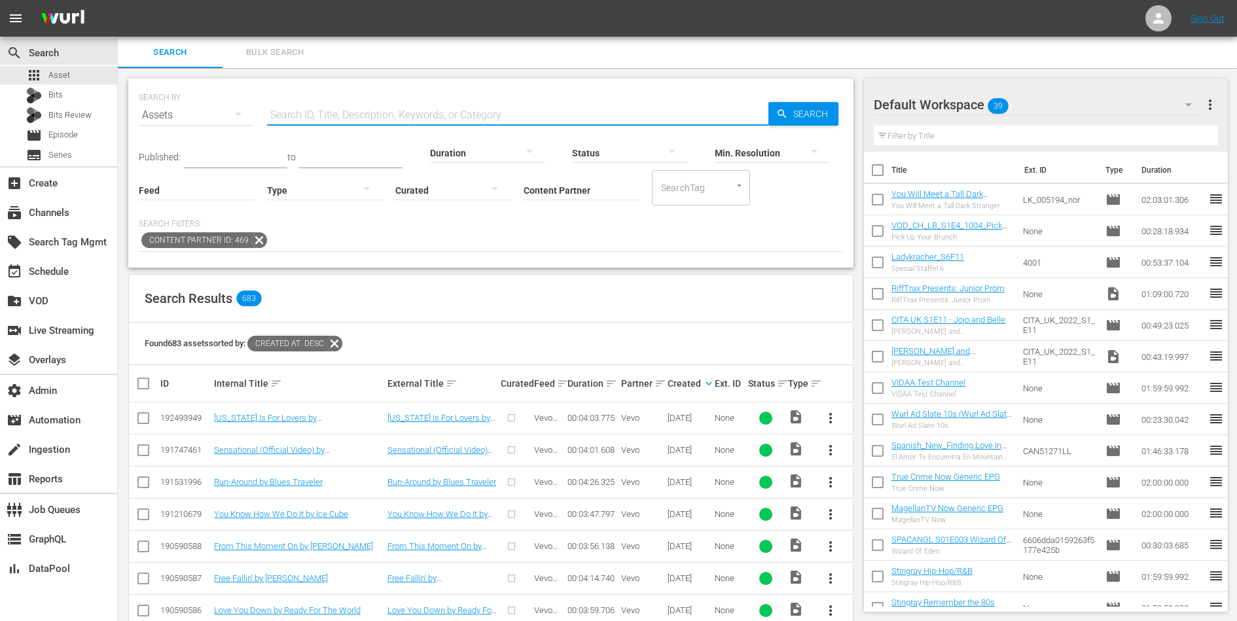
click at [357, 112] on input "text" at bounding box center [517, 114] width 501 height 31
paste input "189575766"
type input "189575766"
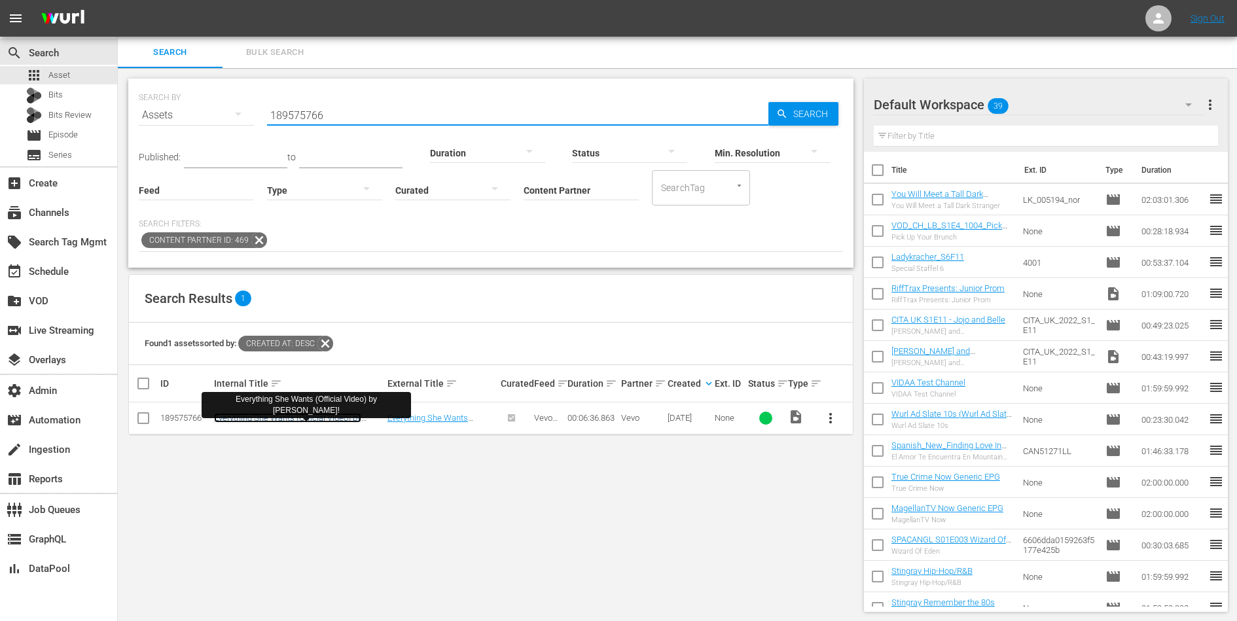
click at [272, 414] on link "Everything She Wants (Official Video) by [PERSON_NAME]!" at bounding box center [287, 423] width 147 height 20
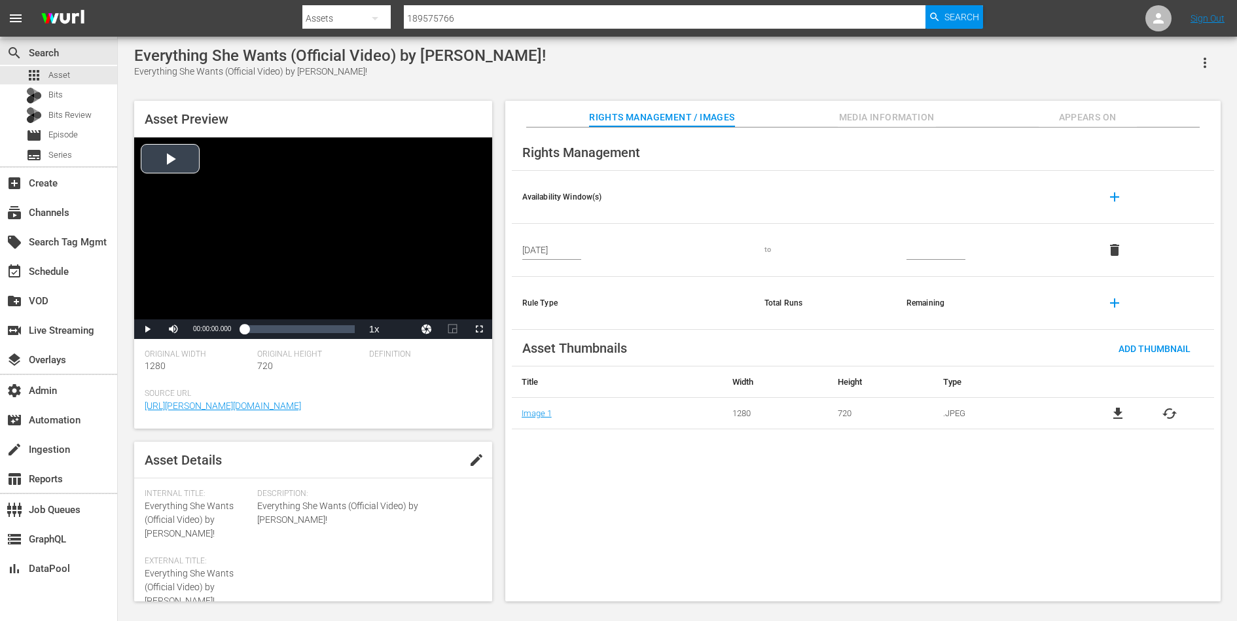
click at [203, 221] on div "Video Player" at bounding box center [313, 228] width 358 height 182
click at [301, 334] on div "00:03:25.518" at bounding box center [301, 329] width 1 height 13
click at [325, 323] on div "00:04:50.560" at bounding box center [325, 329] width 1 height 13
drag, startPoint x: 150, startPoint y: 329, endPoint x: 302, endPoint y: 375, distance: 159.2
click at [302, 375] on div "Asset Preview Video Player is loading. Play Video Pause Mute 100% Current Time …" at bounding box center [313, 265] width 358 height 328
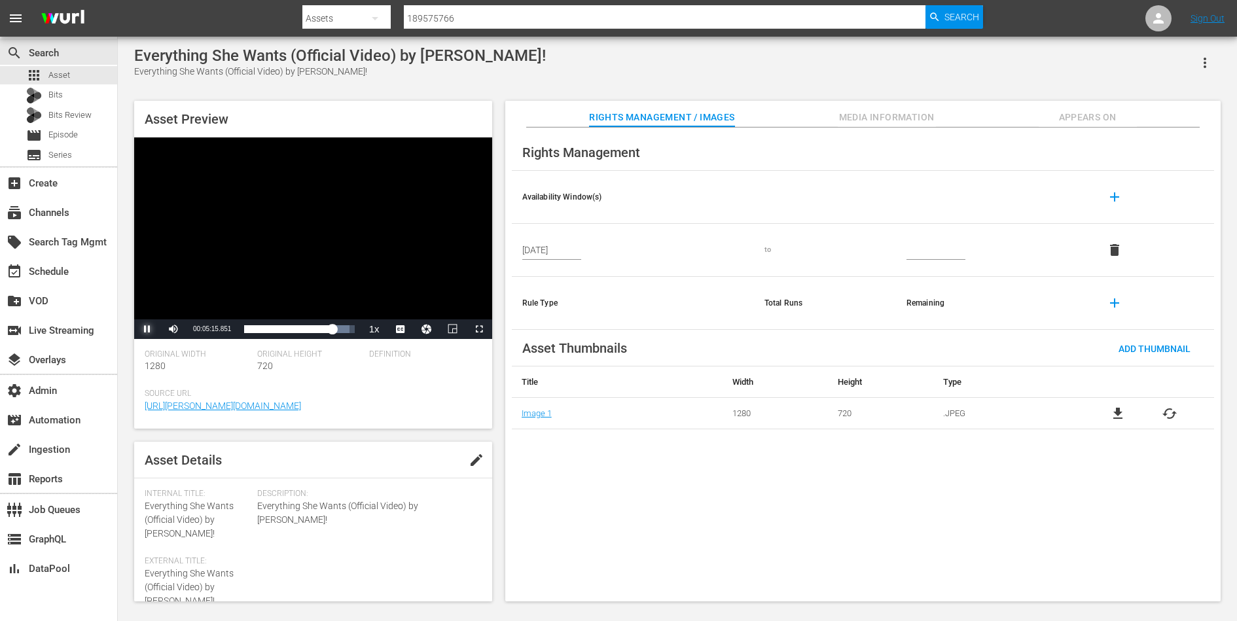
click at [147, 329] on span "Video Player" at bounding box center [147, 329] width 0 height 0
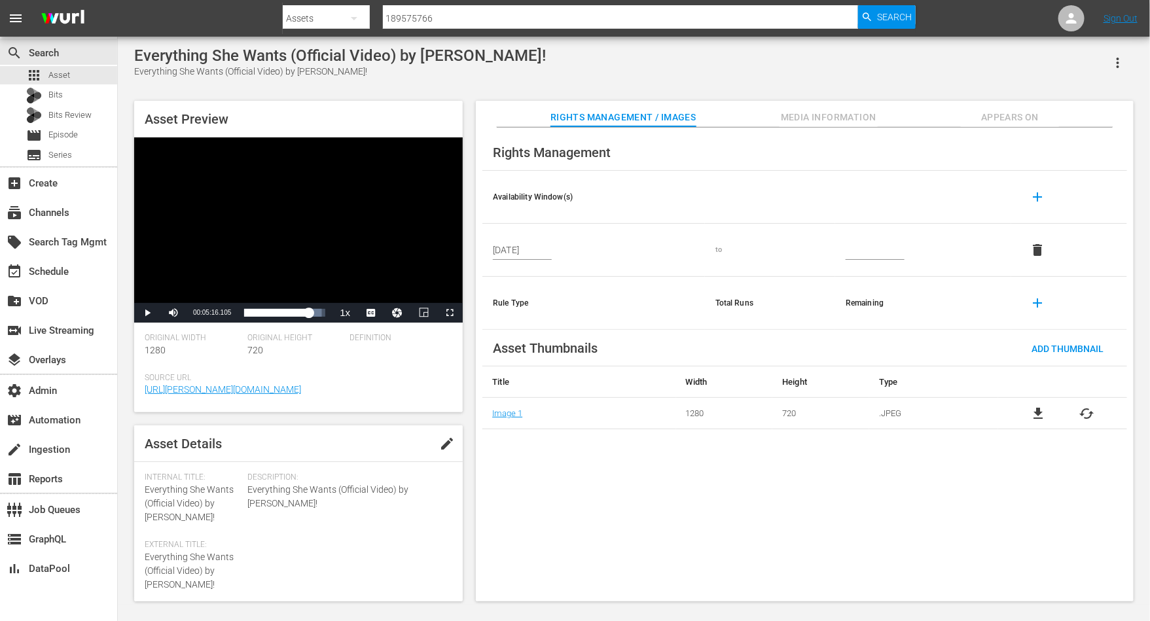
click at [429, 20] on input "189575766" at bounding box center [620, 18] width 475 height 31
paste input "771755"
type input "189771755"
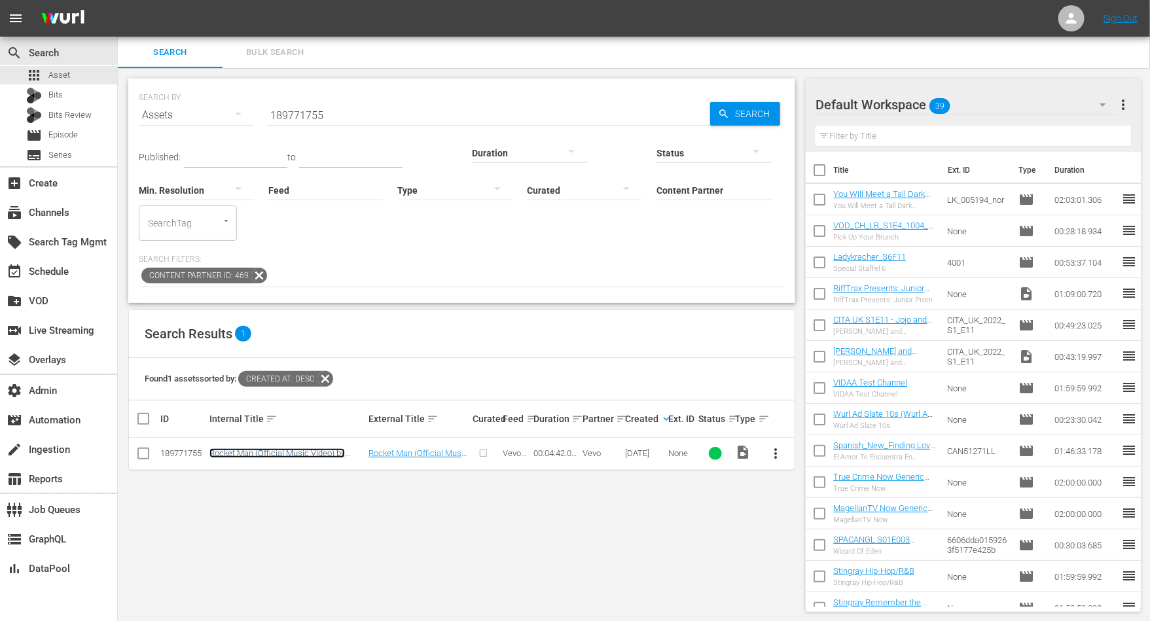
click at [284, 448] on link "Rocket Man (Official Music Video) by [PERSON_NAME]" at bounding box center [276, 458] width 135 height 20
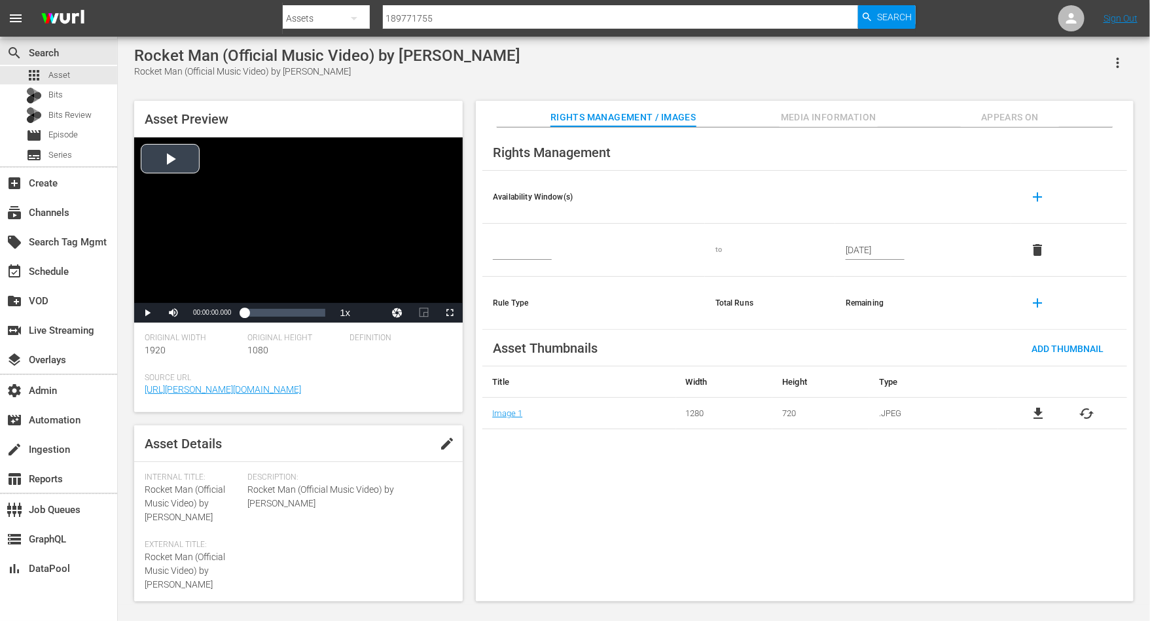
click at [227, 212] on div "Video Player" at bounding box center [298, 220] width 329 height 166
click at [281, 315] on div "Loaded : 8.47% 00:02:08.629 00:00:00.812" at bounding box center [284, 312] width 81 height 13
click at [147, 313] on span "Video Player" at bounding box center [147, 313] width 0 height 0
